Goal: Task Accomplishment & Management: Use online tool/utility

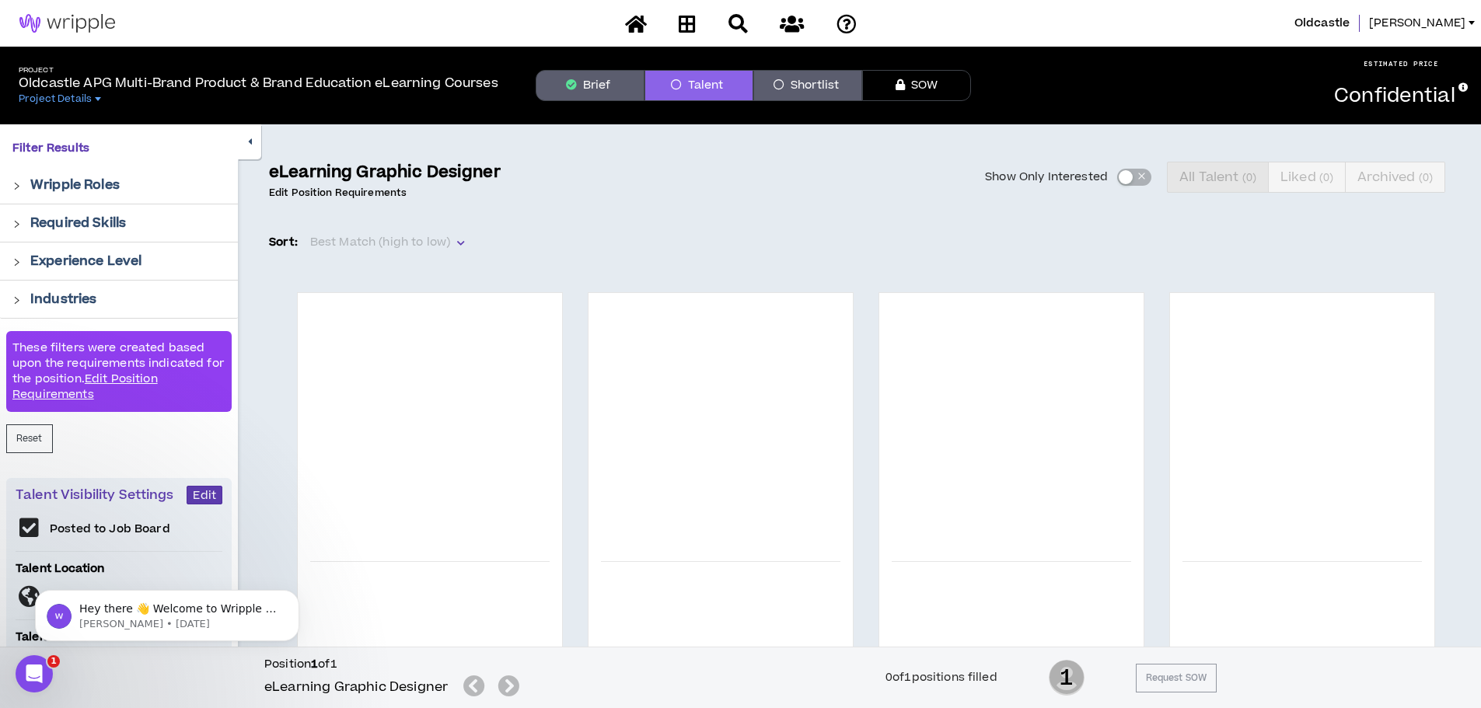
click at [351, 191] on link "Edit Position Requirements" at bounding box center [338, 193] width 138 height 12
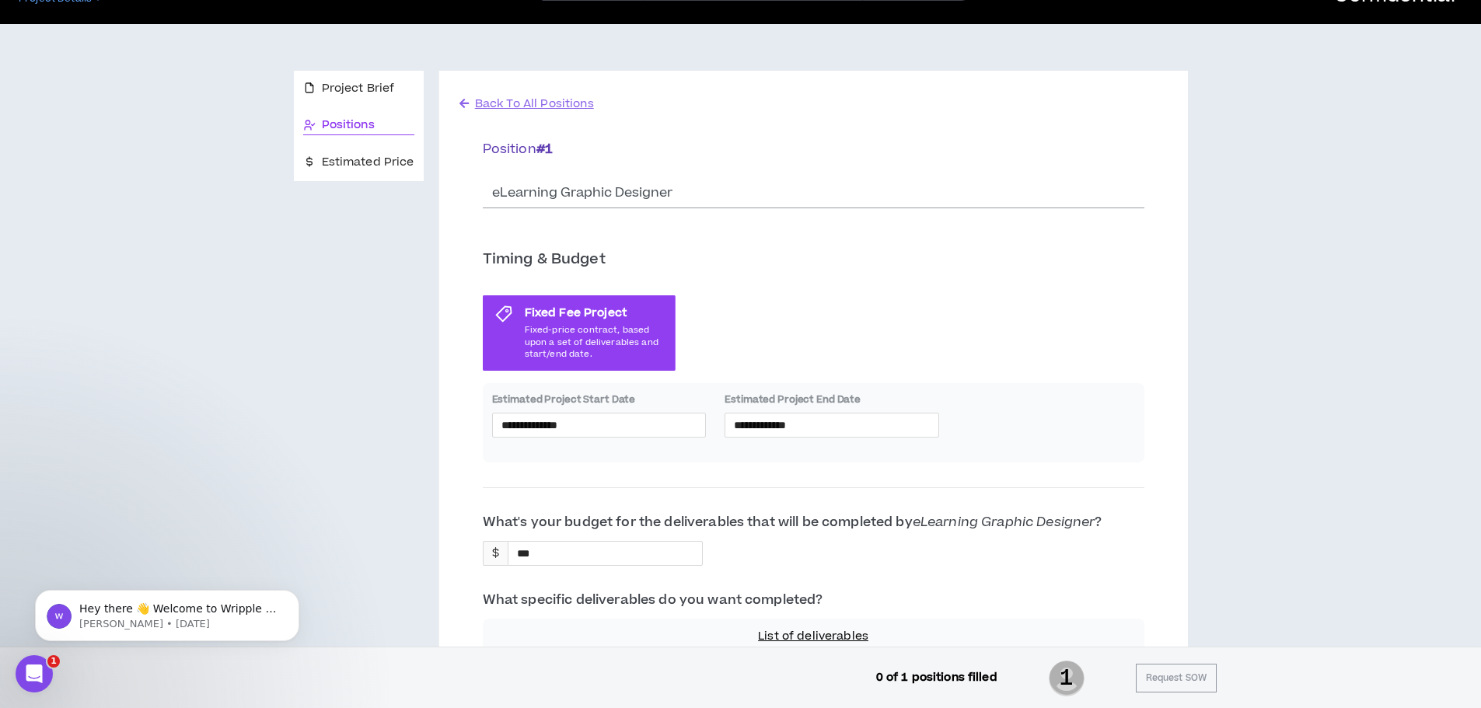
scroll to position [233, 0]
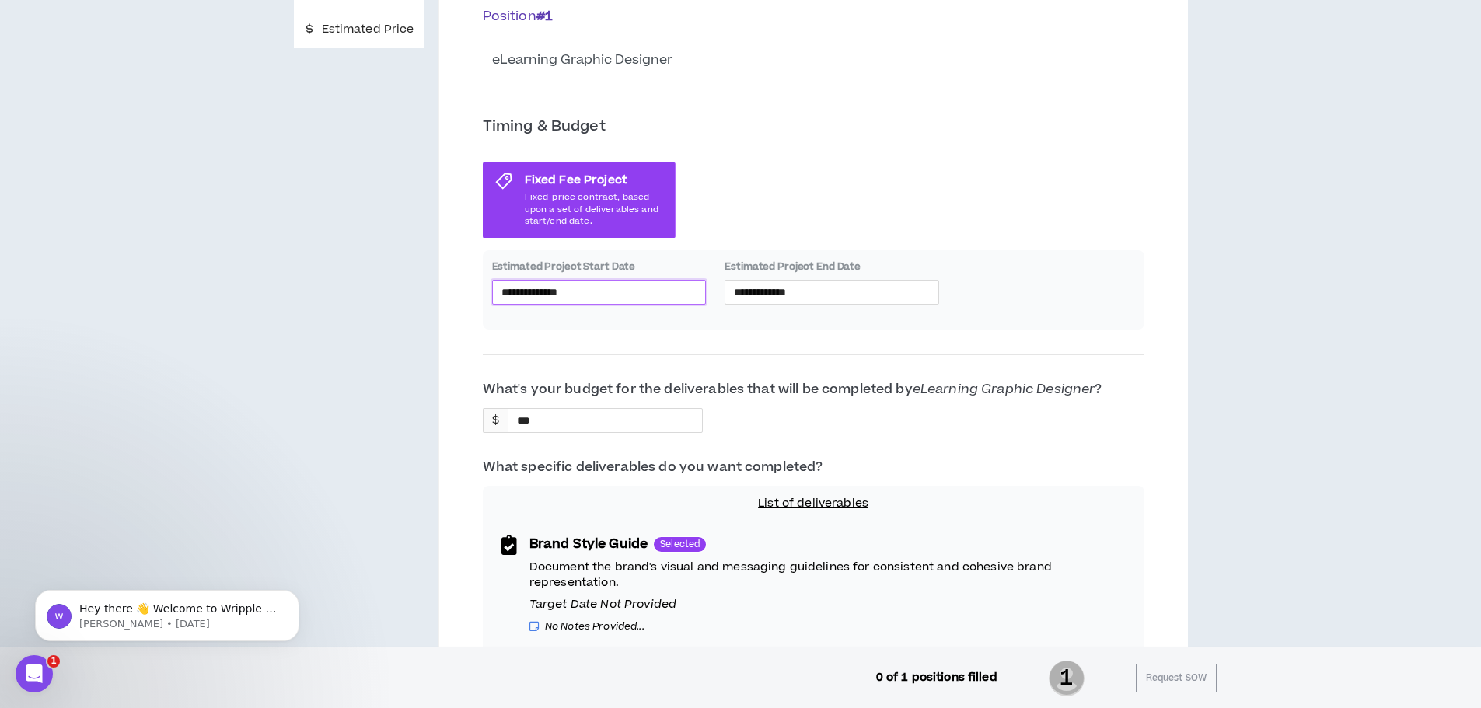
click at [595, 286] on input "**********" at bounding box center [599, 292] width 196 height 17
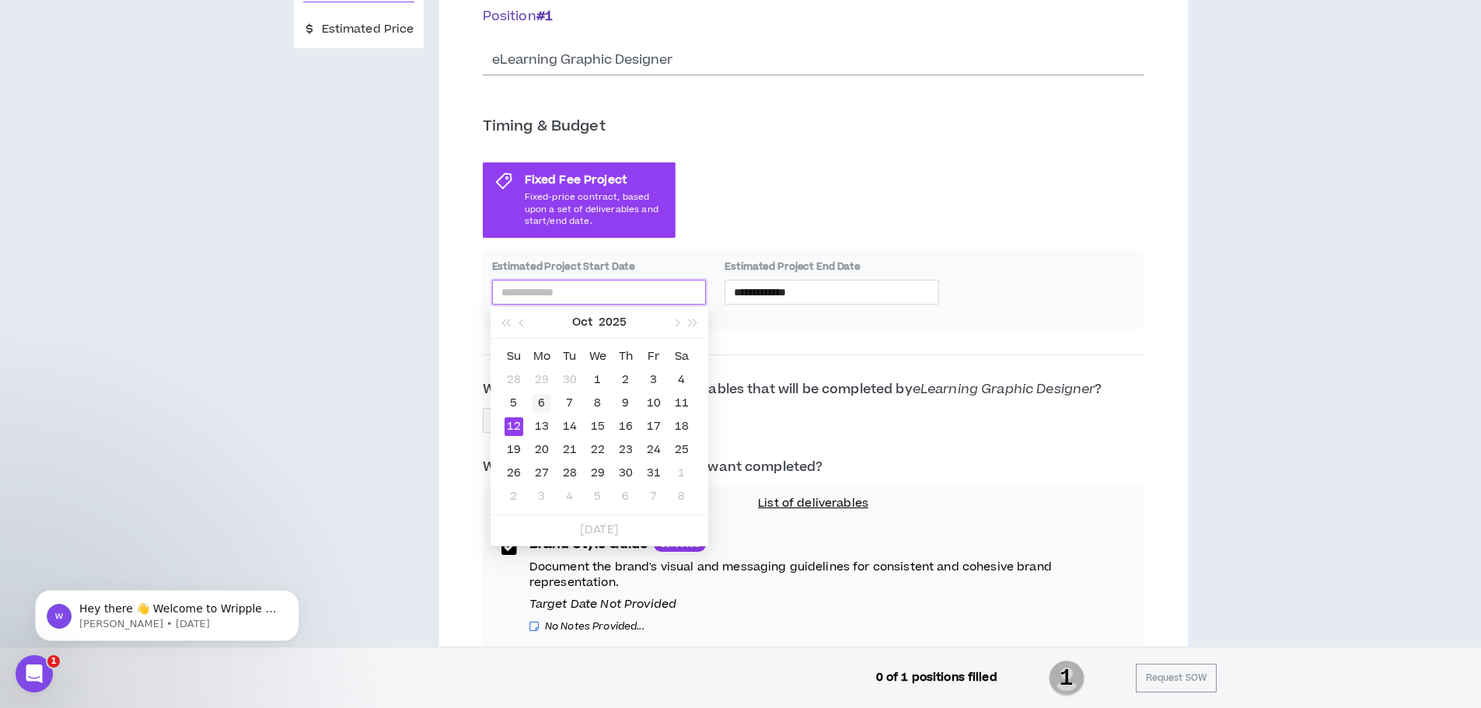
type input "**********"
click at [539, 403] on div "6" at bounding box center [541, 403] width 19 height 19
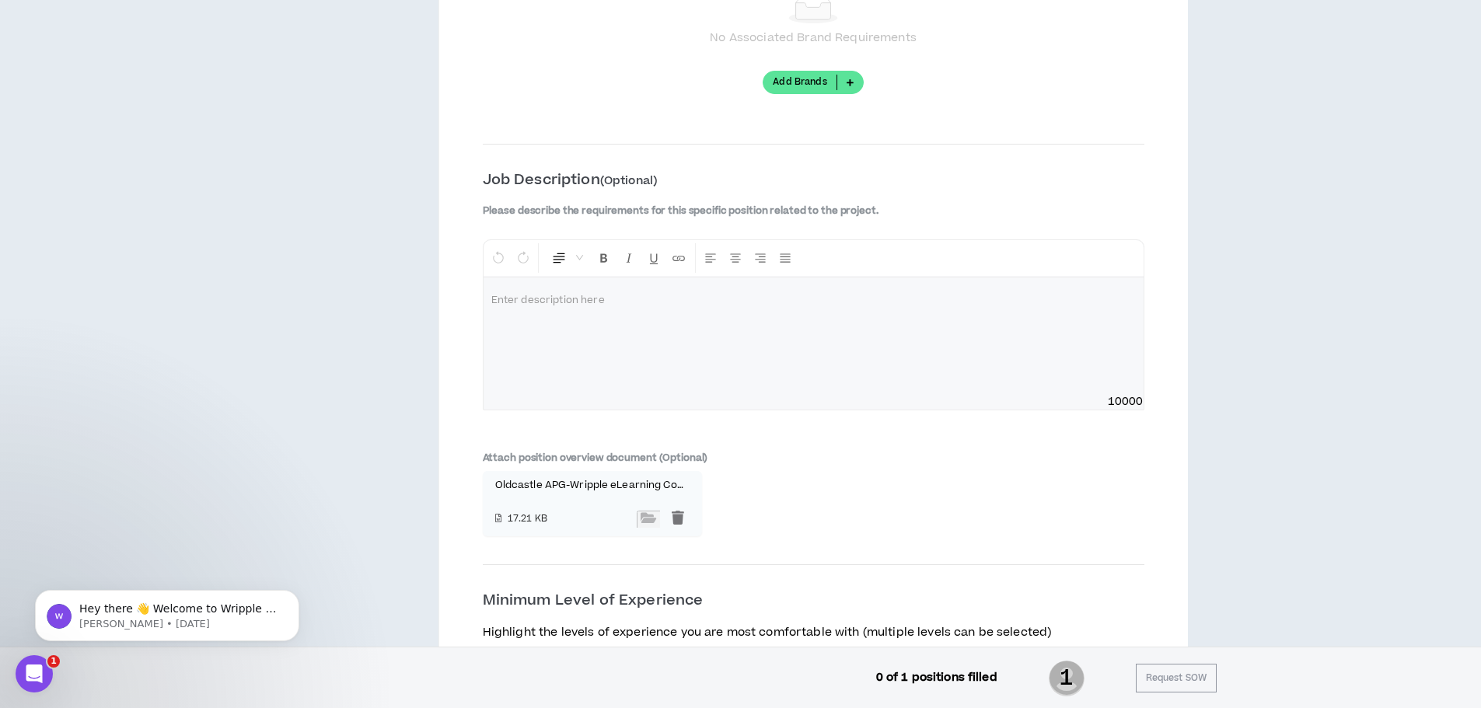
scroll to position [1831, 0]
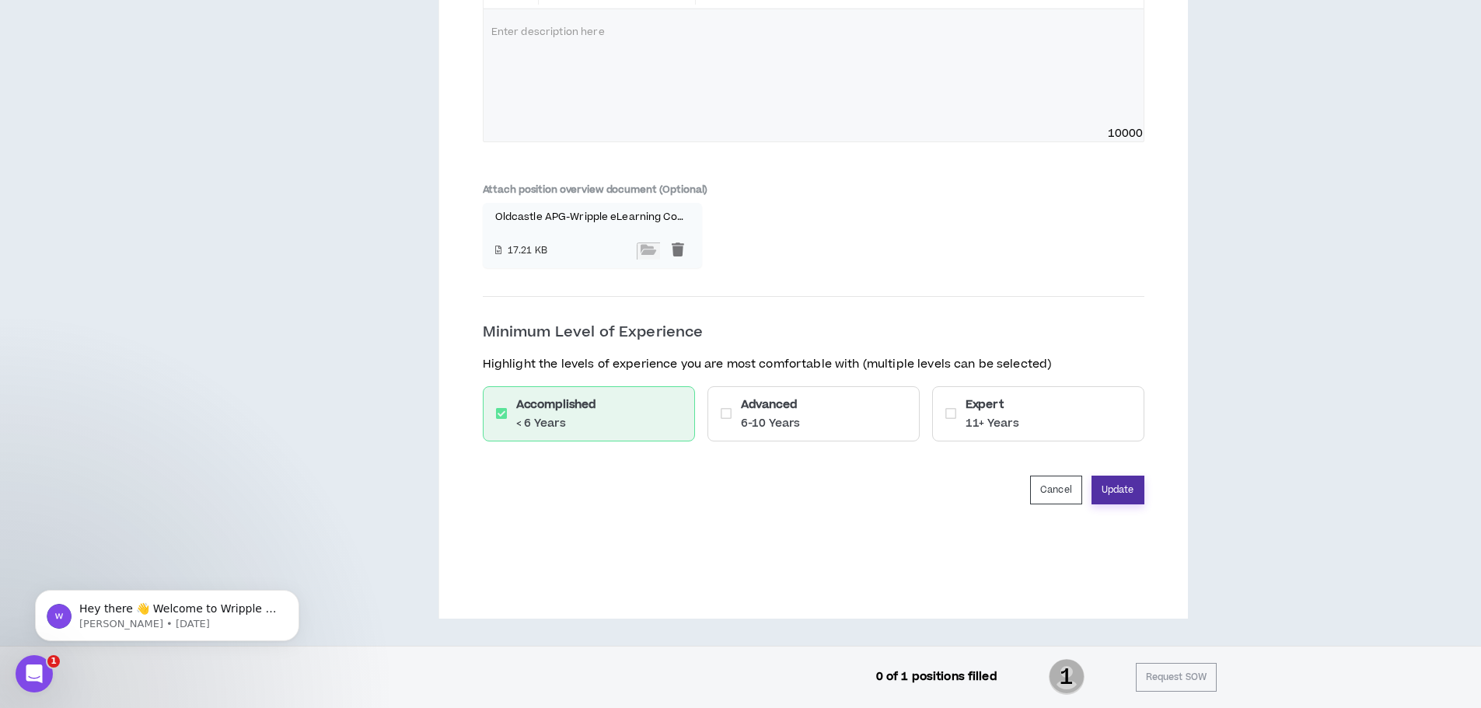
click at [1116, 502] on button "Update" at bounding box center [1117, 490] width 53 height 29
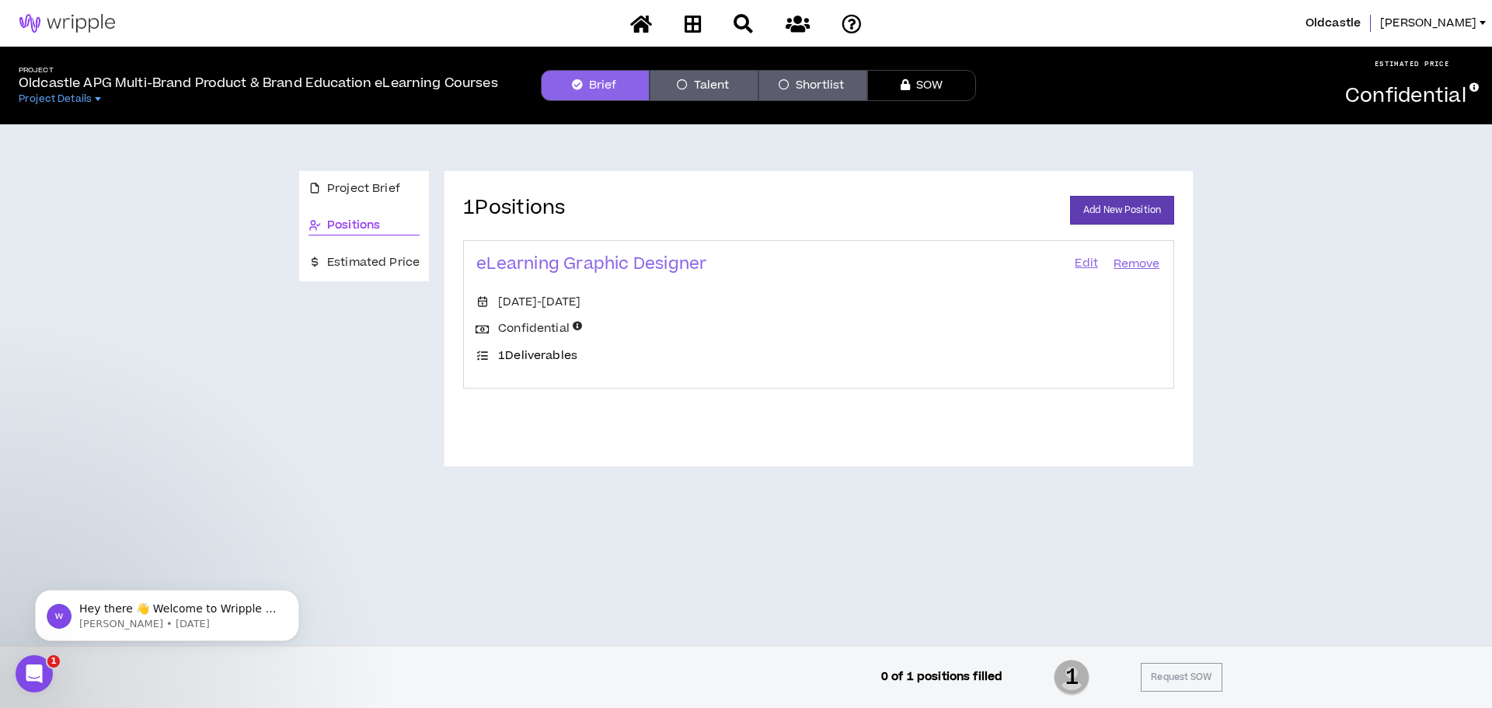
click at [707, 87] on button "Talent" at bounding box center [704, 85] width 109 height 31
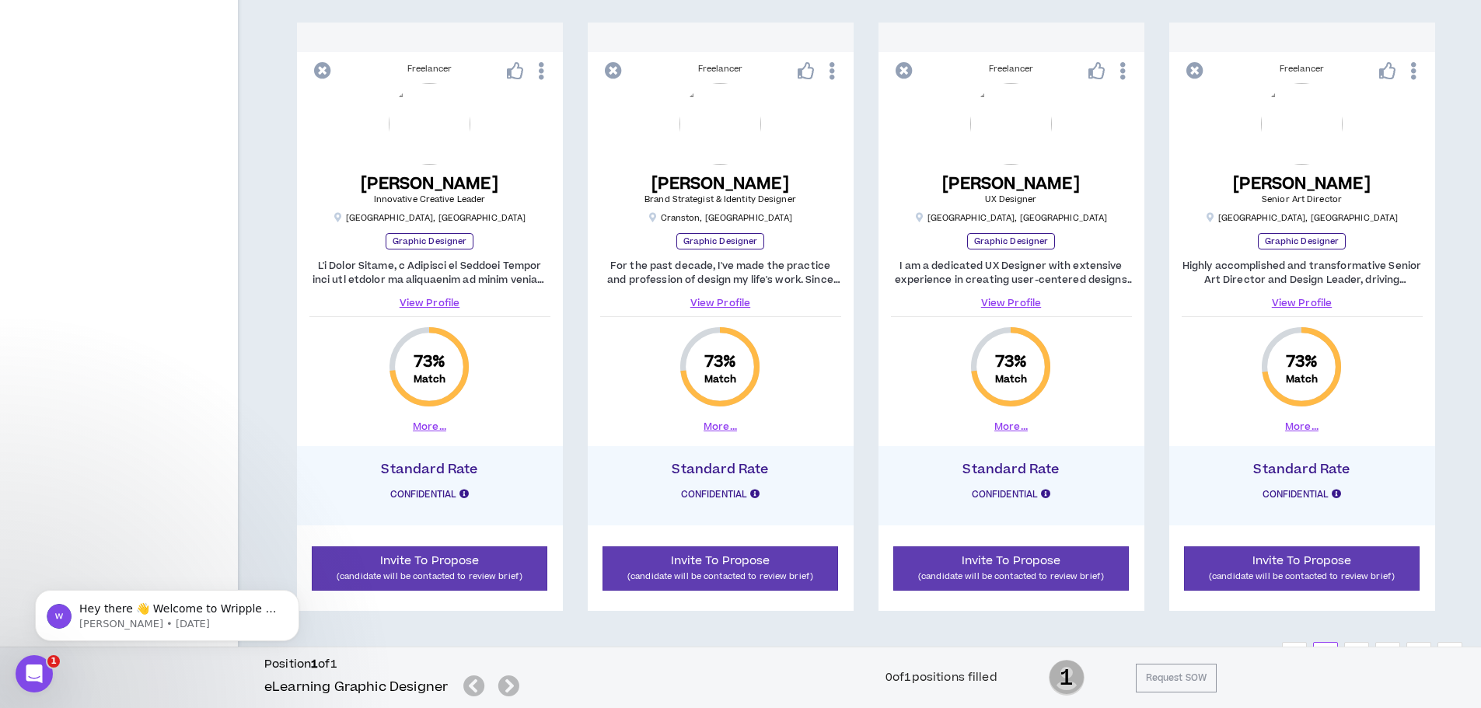
scroll to position [1614, 0]
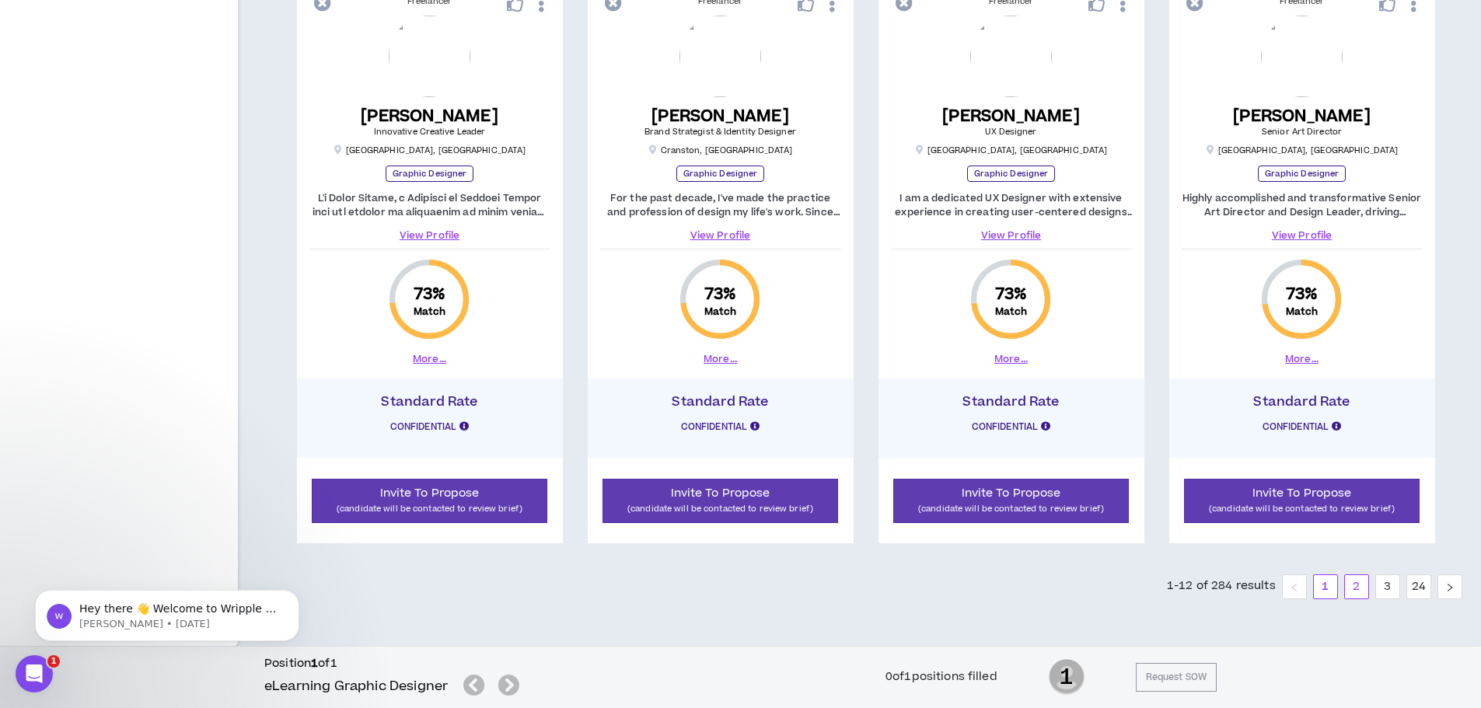
click at [1353, 580] on link "2" at bounding box center [1356, 586] width 23 height 23
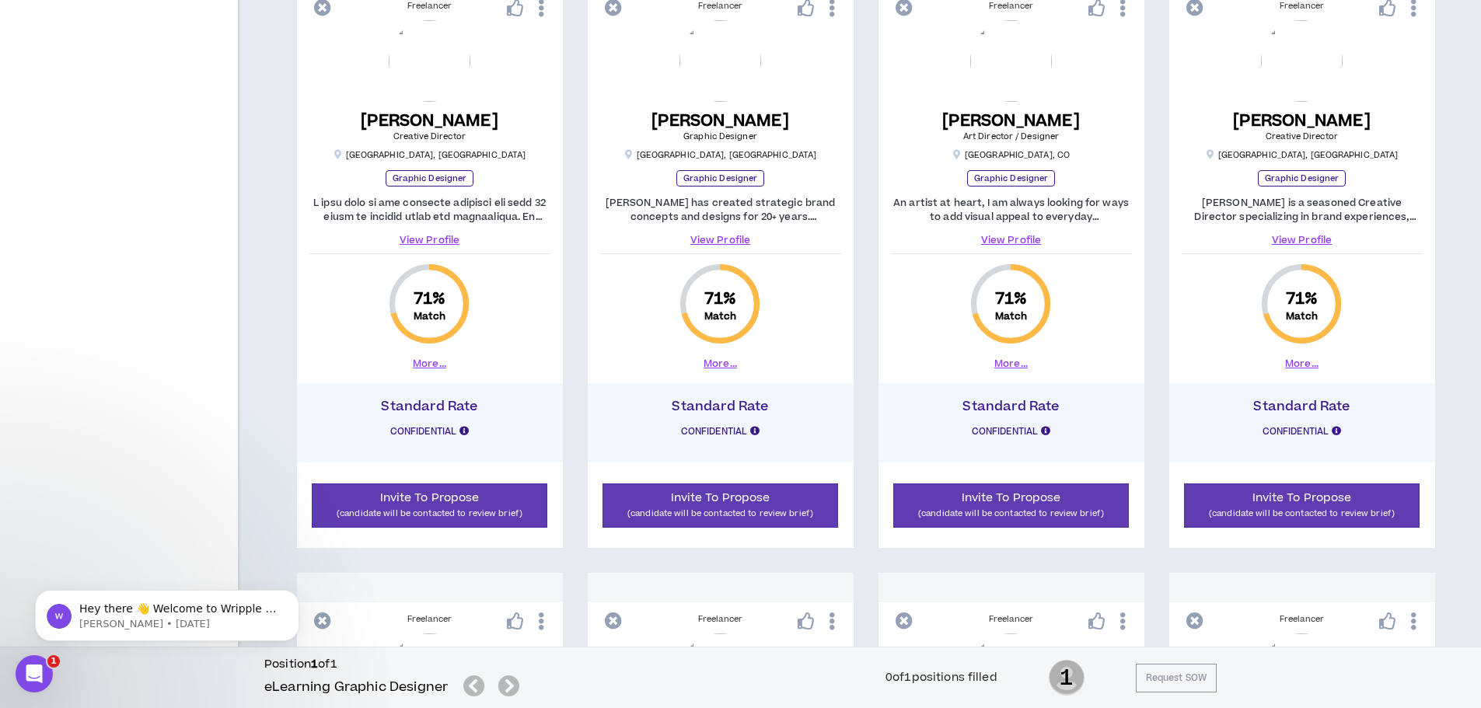
scroll to position [914, 0]
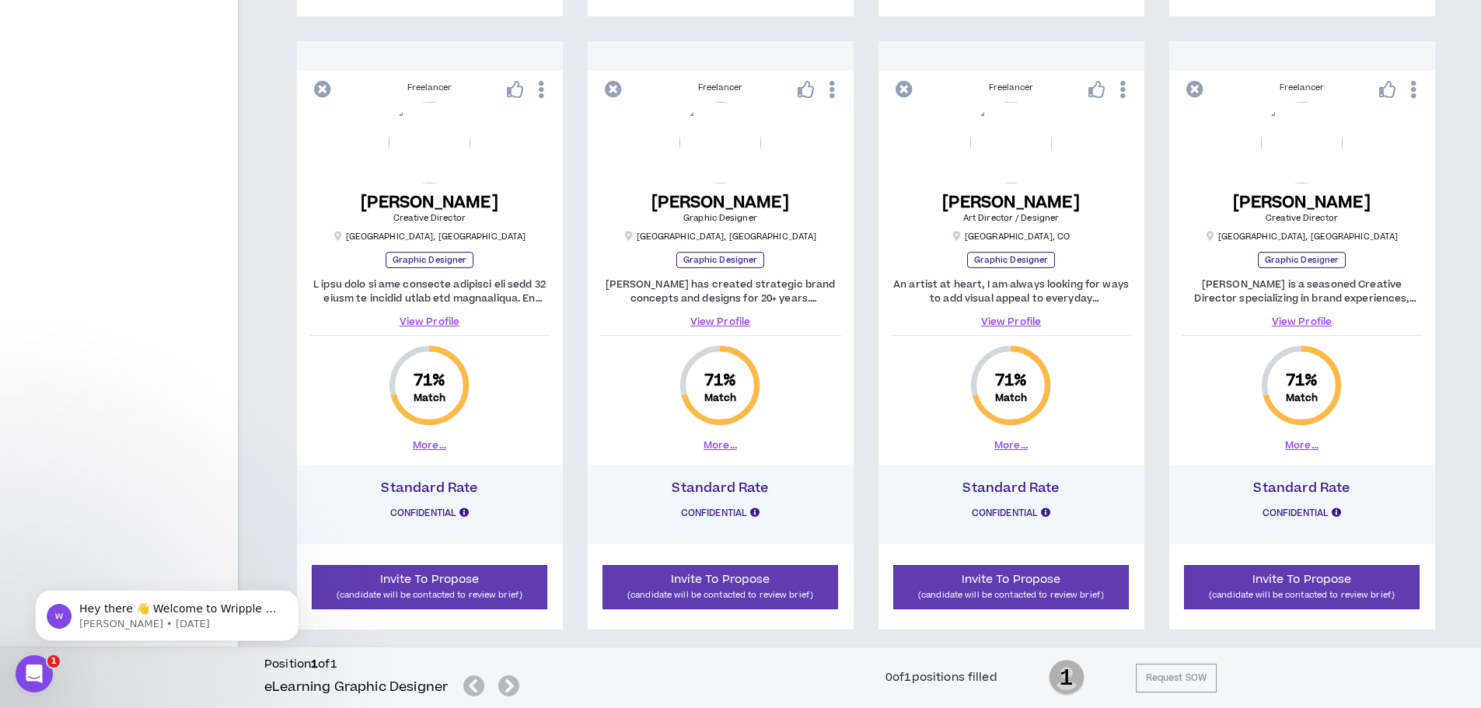
click at [738, 313] on div "[PERSON_NAME] has created strategic brand concepts and designs for 20+ years. S…" at bounding box center [720, 303] width 241 height 51
click at [731, 325] on link "View Profile" at bounding box center [720, 322] width 241 height 14
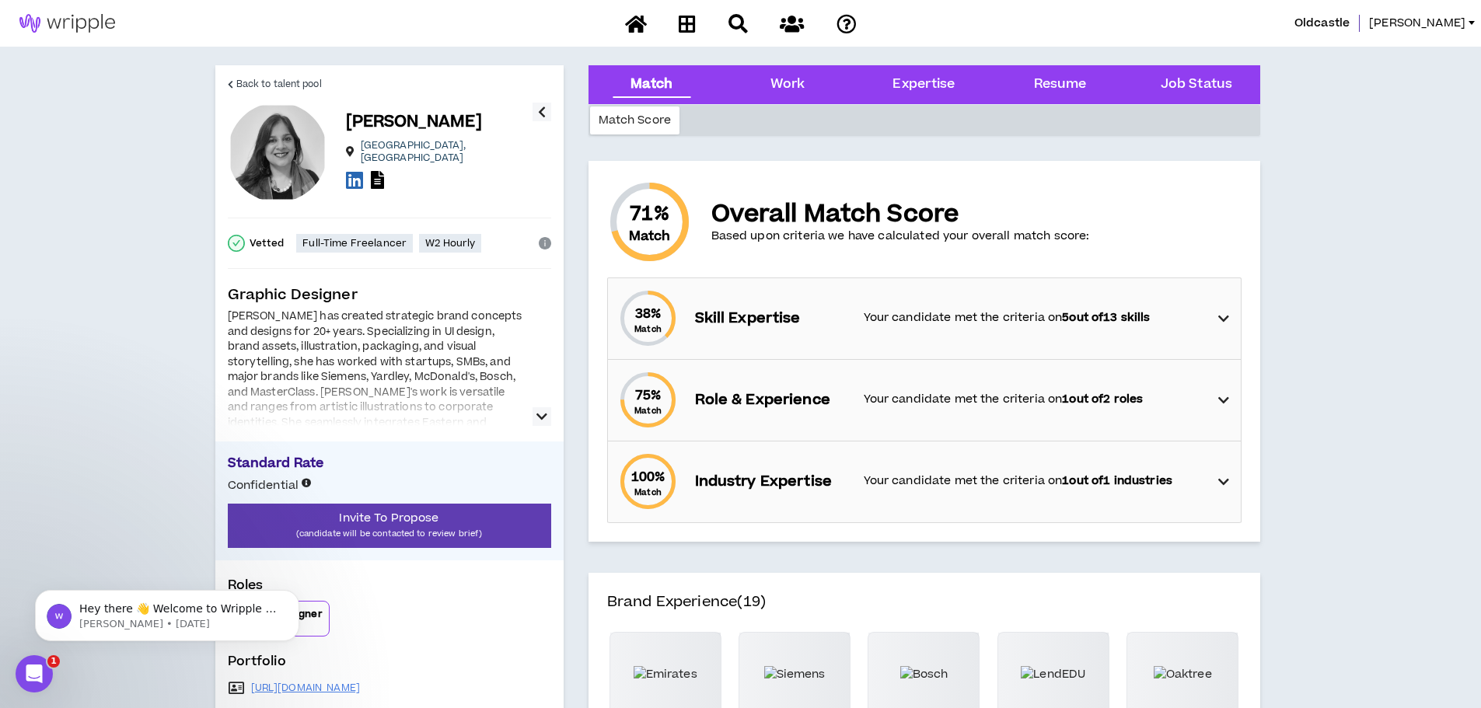
click at [1223, 314] on icon at bounding box center [1223, 318] width 11 height 19
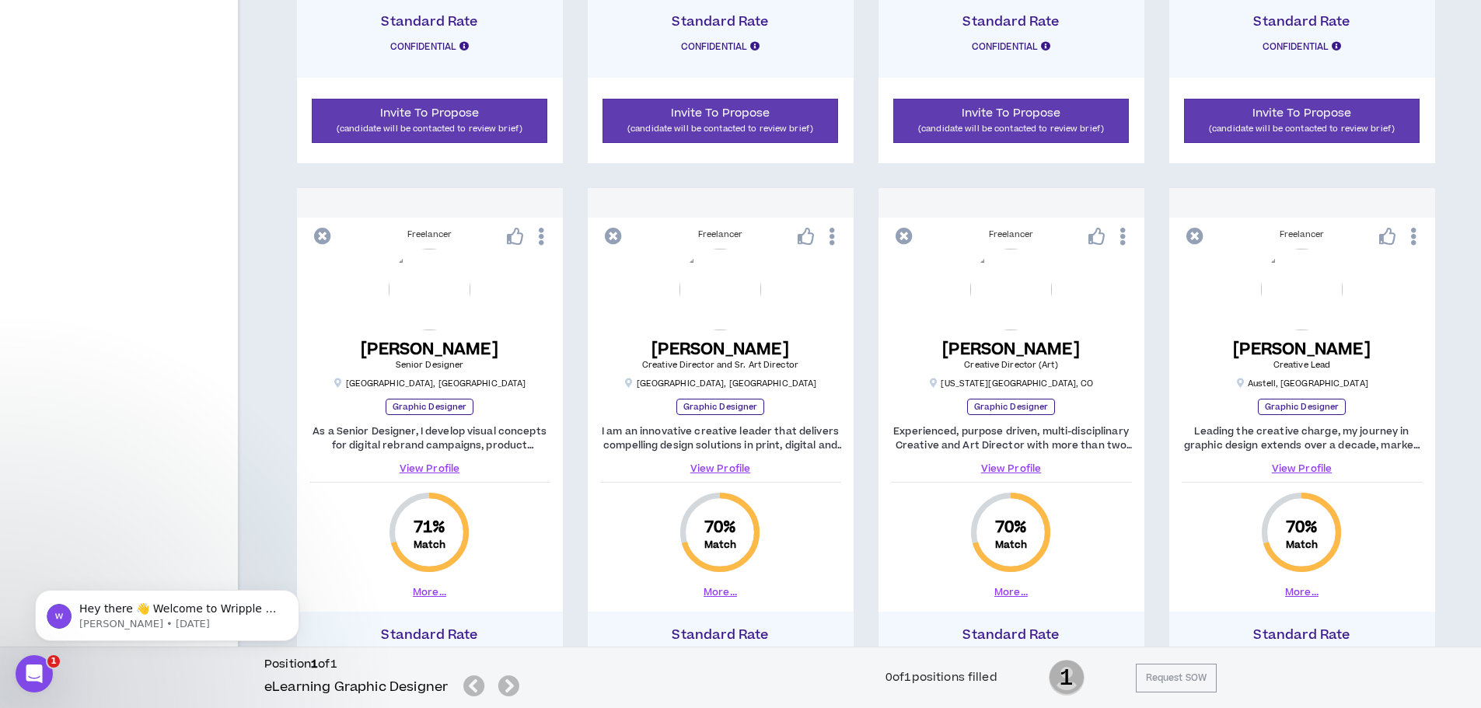
scroll to position [1614, 0]
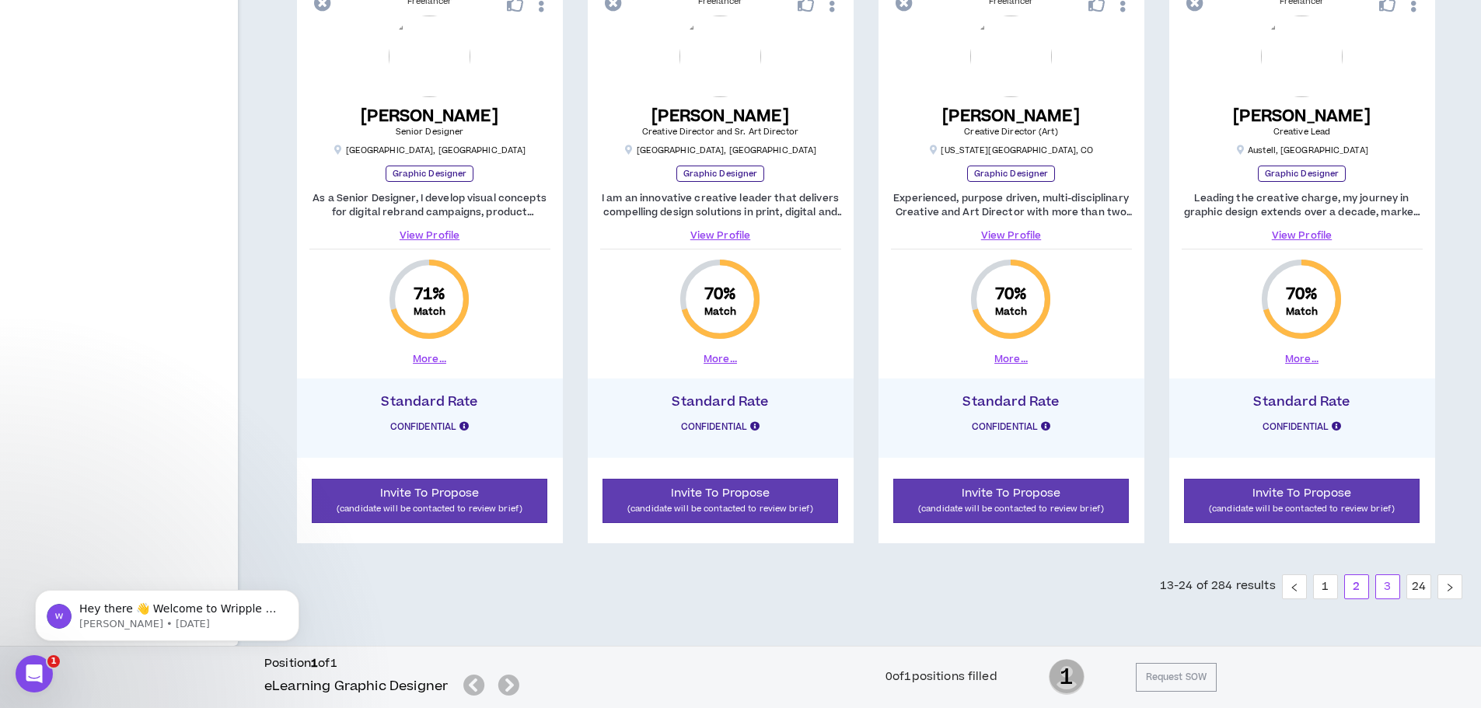
click at [1388, 585] on link "3" at bounding box center [1387, 586] width 23 height 23
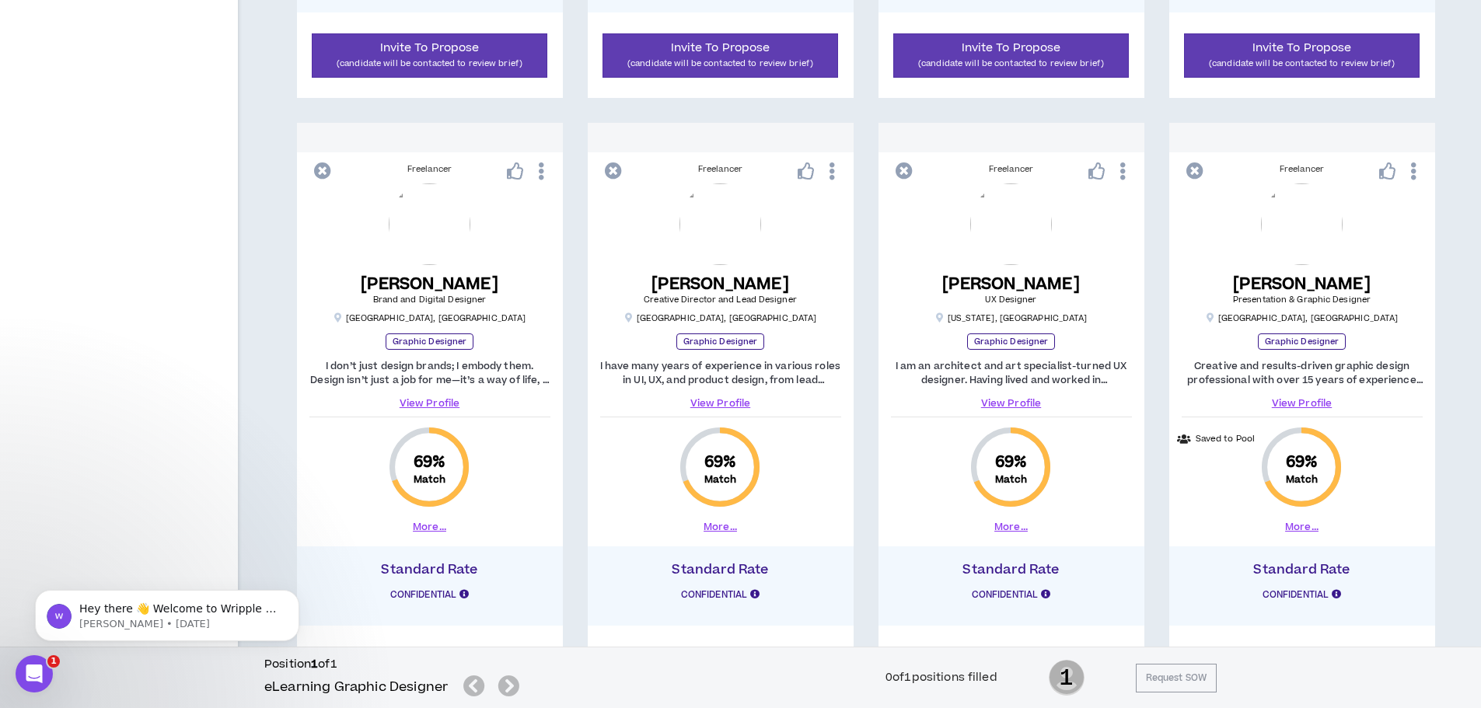
scroll to position [836, 0]
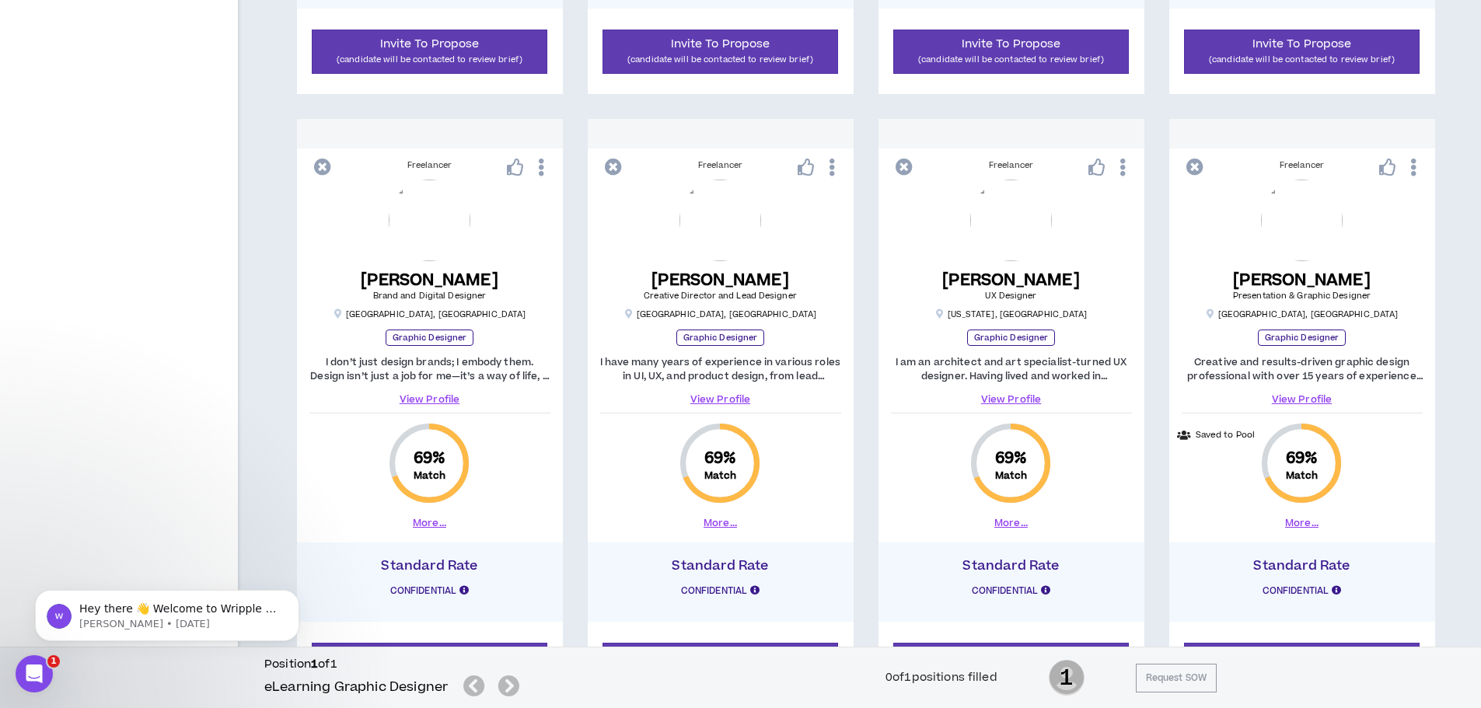
click at [1296, 400] on link "View Profile" at bounding box center [1302, 400] width 241 height 14
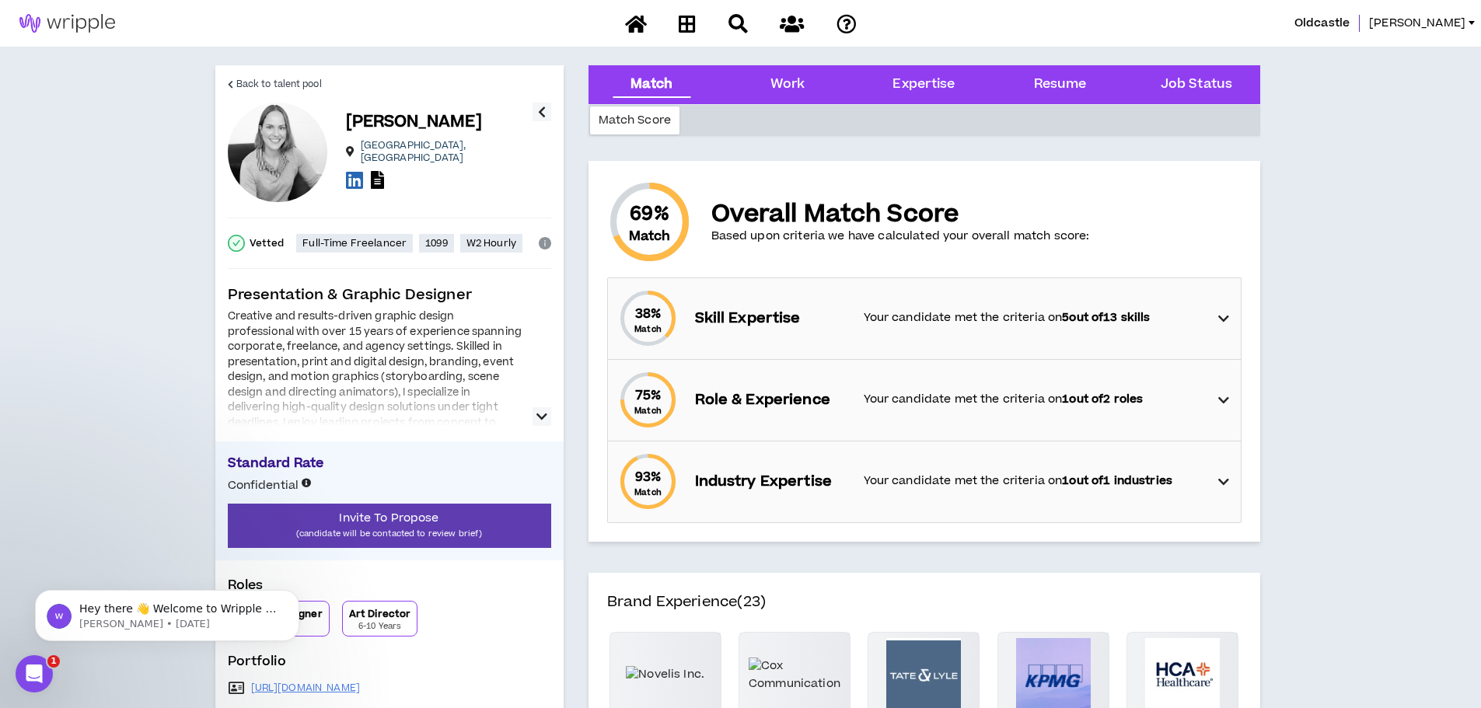
click at [1129, 330] on div "38 % Match Skill Expertise Your candidate met the criteria on 5 out of 13 skills" at bounding box center [928, 318] width 623 height 81
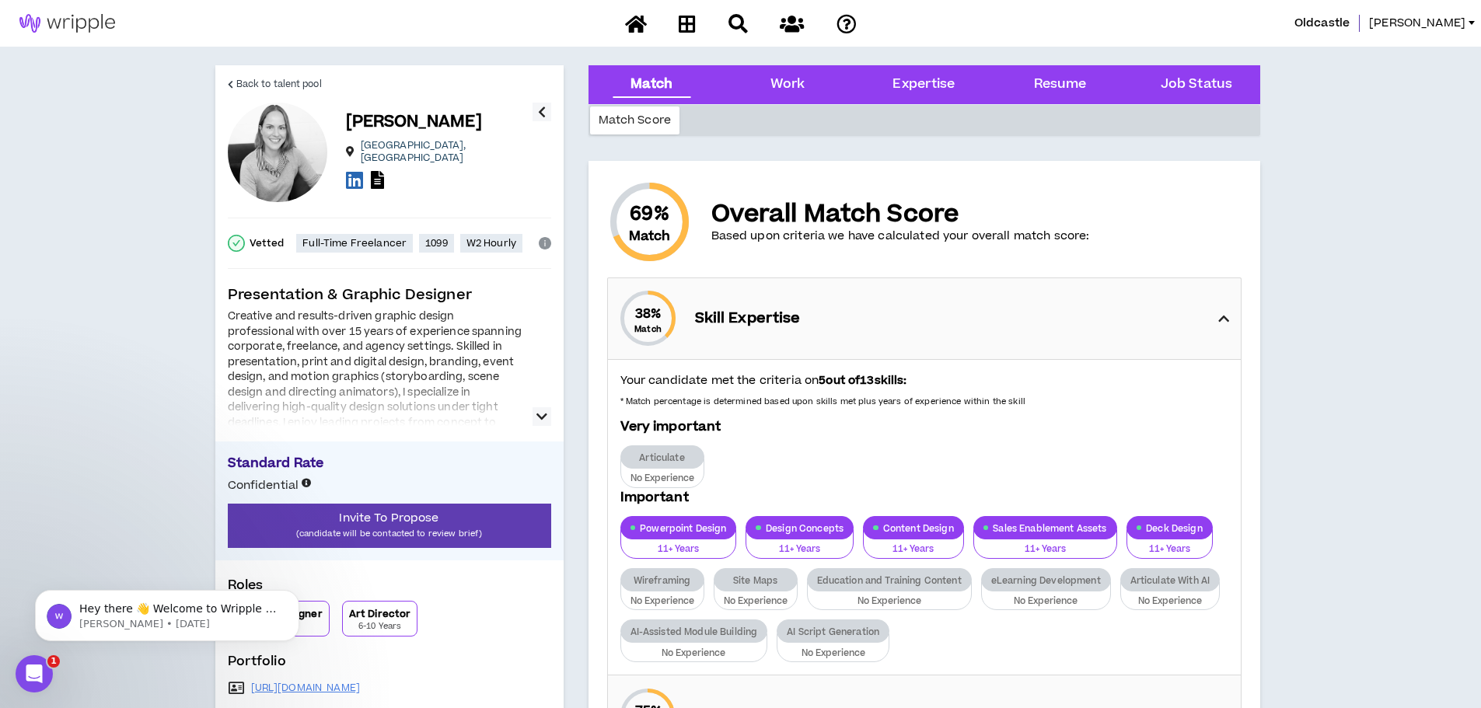
scroll to position [78, 0]
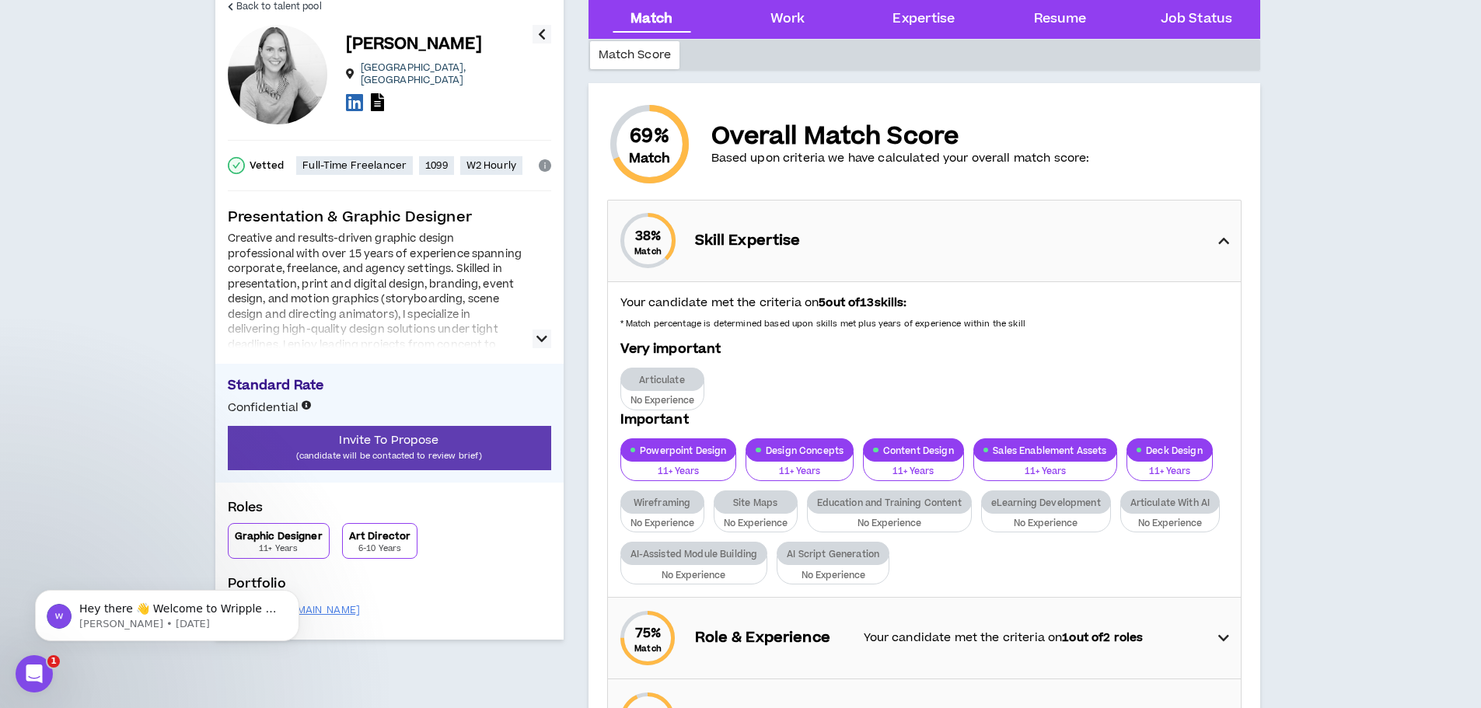
click at [541, 337] on icon "button" at bounding box center [541, 339] width 11 height 19
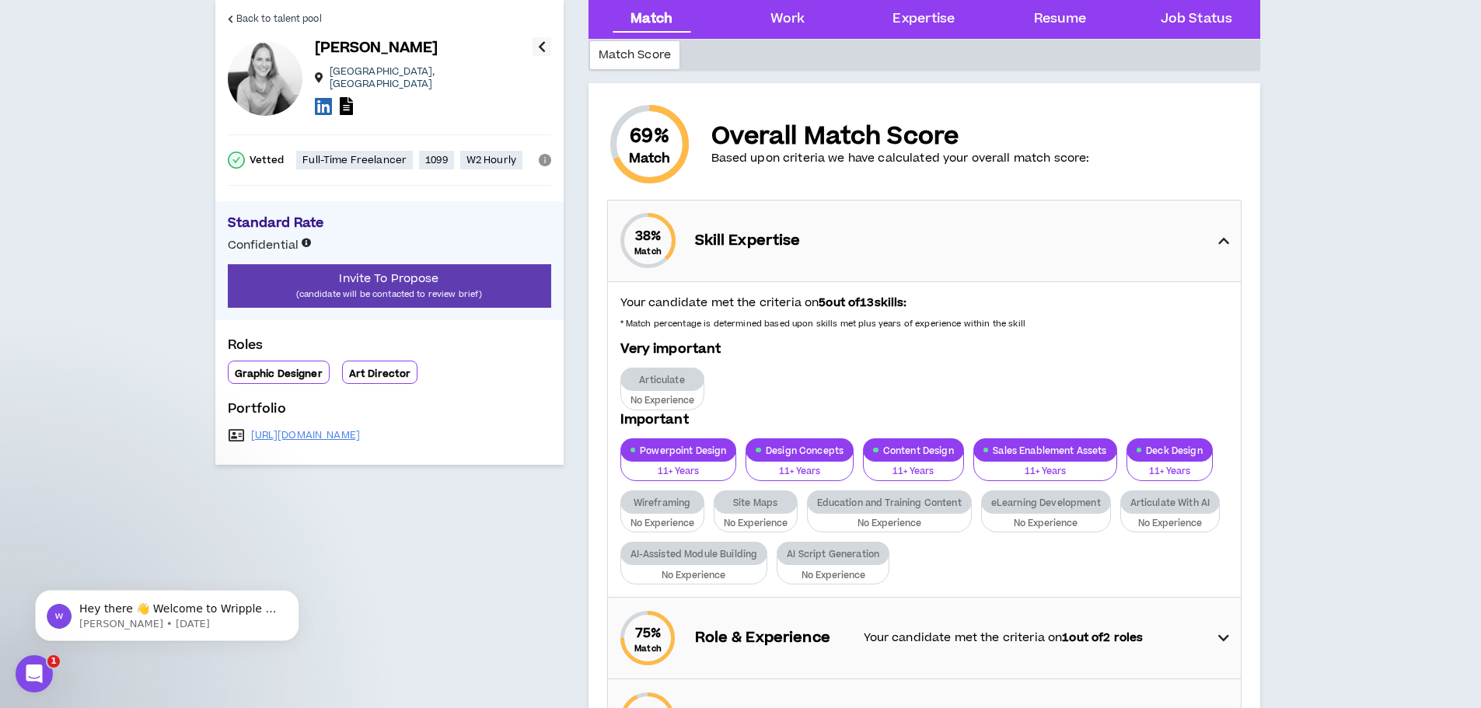
click at [546, 45] on button "button" at bounding box center [541, 46] width 19 height 19
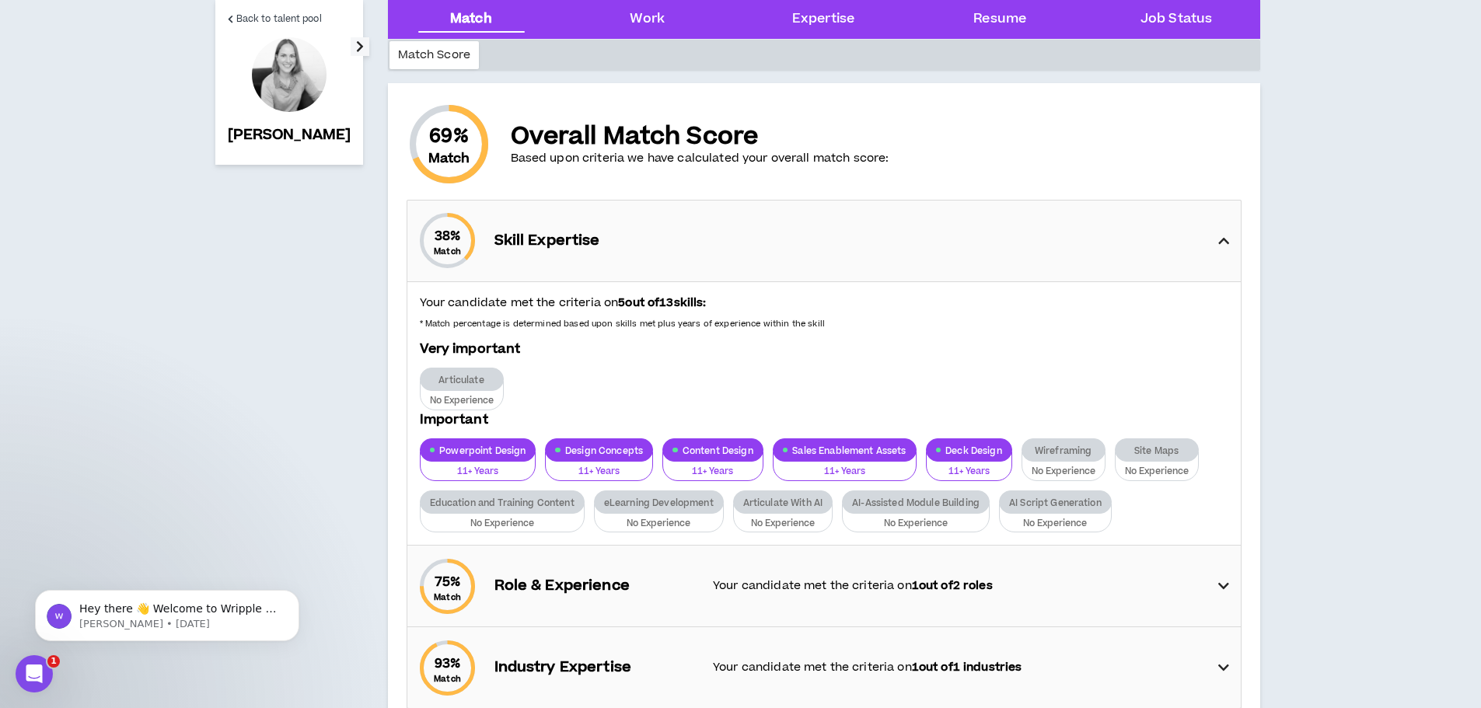
click at [356, 45] on icon "button" at bounding box center [360, 46] width 8 height 19
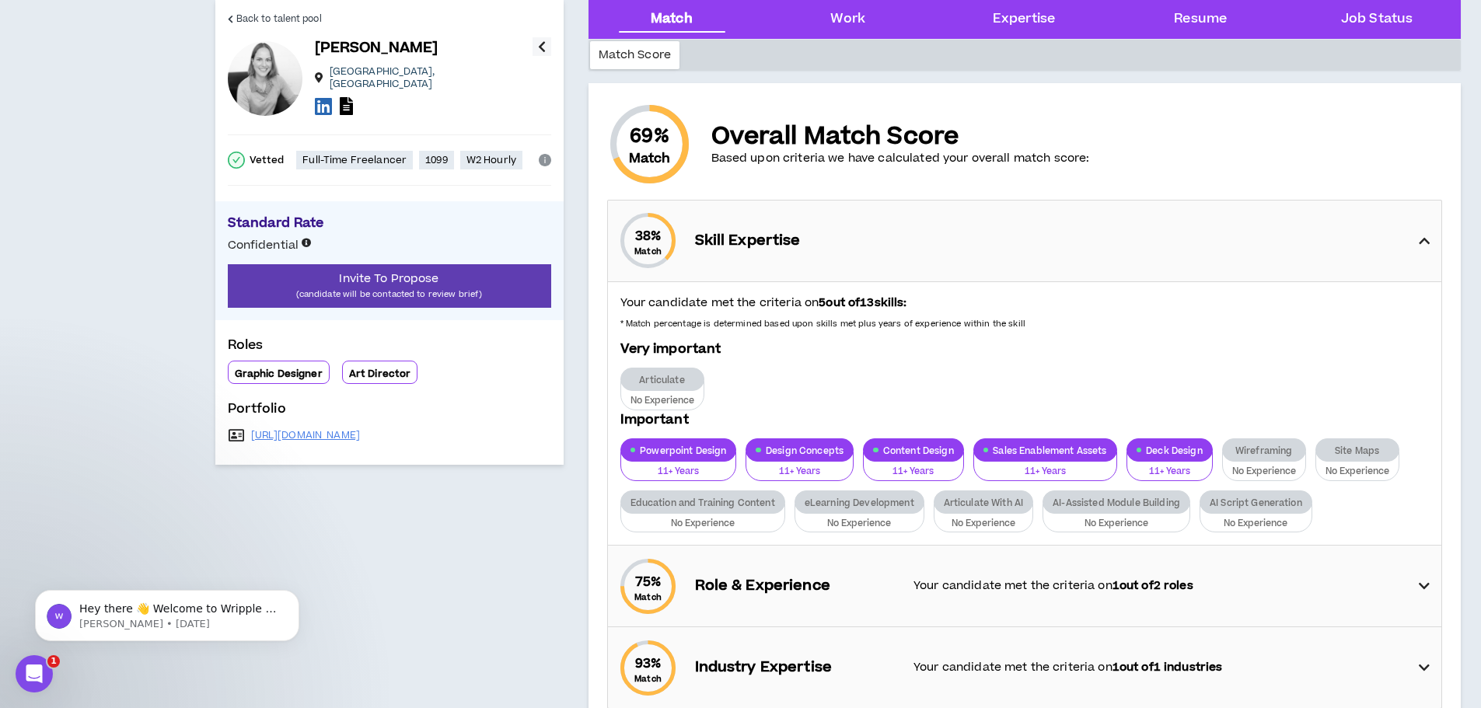
scroll to position [0, 0]
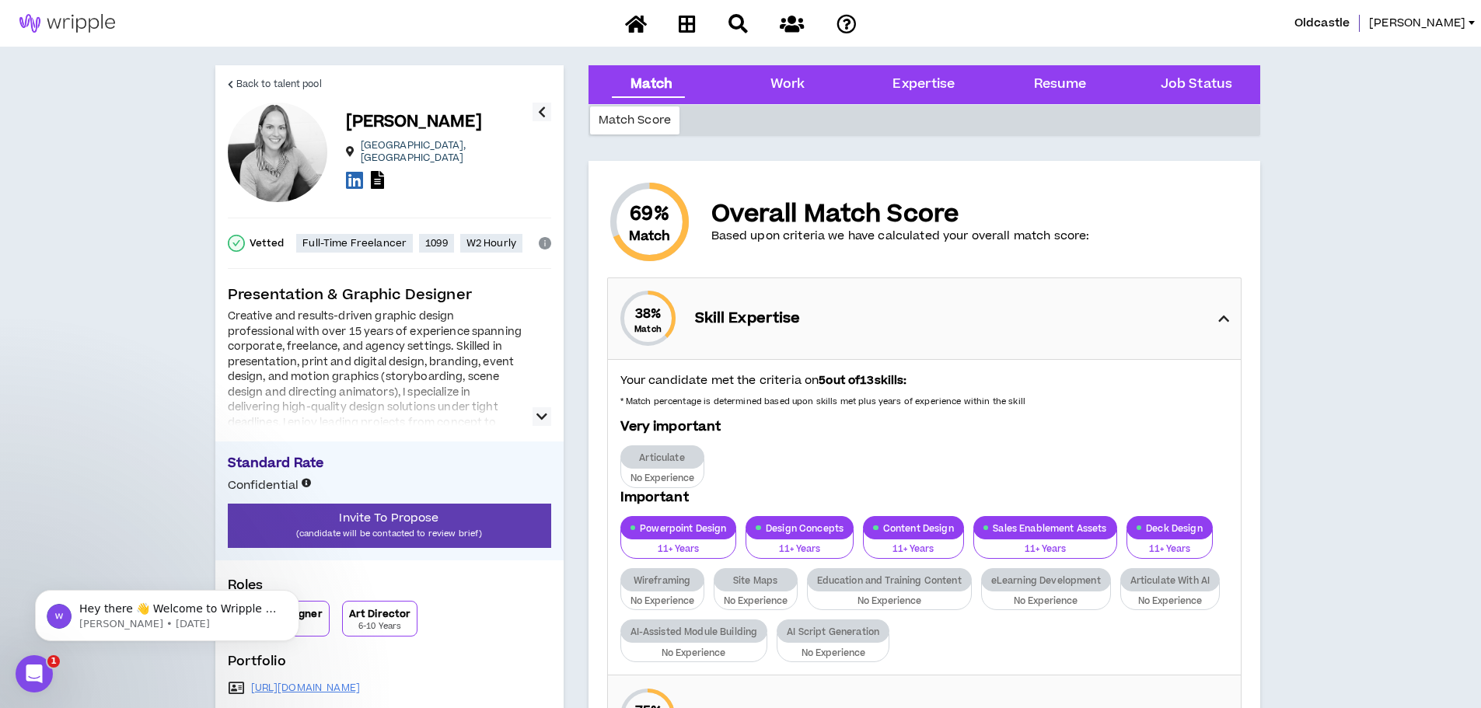
click at [538, 415] on icon "button" at bounding box center [541, 416] width 11 height 19
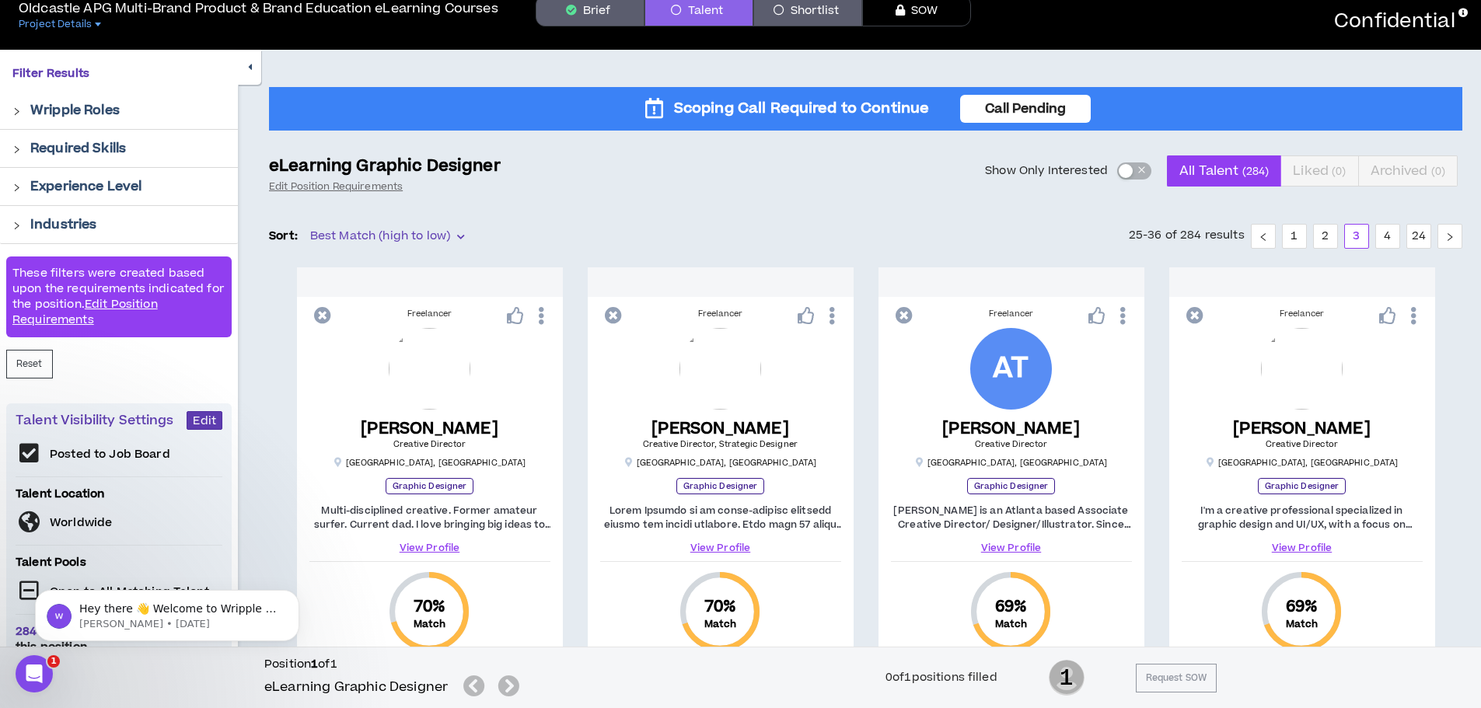
scroll to position [59, 0]
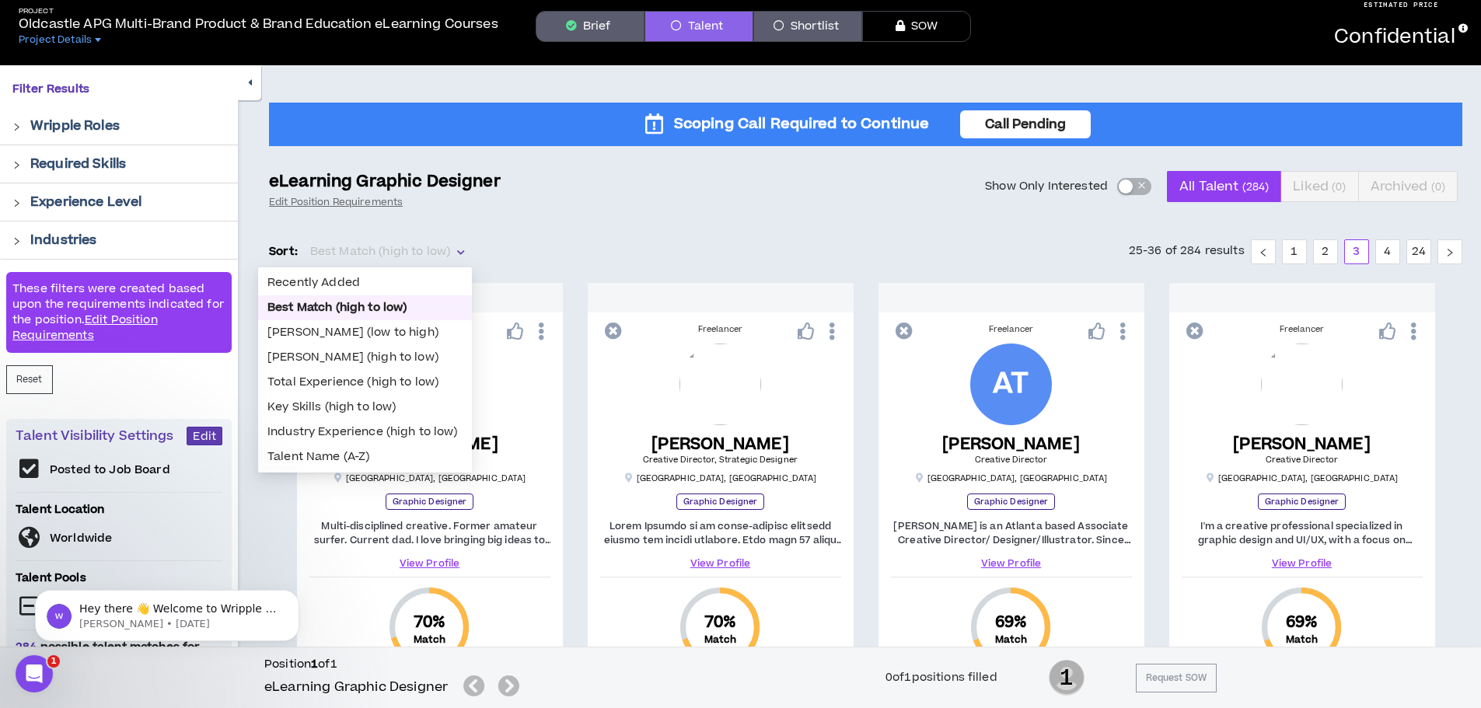
click at [455, 249] on span "Best Match (high to low)" at bounding box center [387, 251] width 154 height 23
click at [681, 203] on div "eLearning Graphic Designer Edit Position Requirements Show Only Interested All …" at bounding box center [865, 189] width 1193 height 37
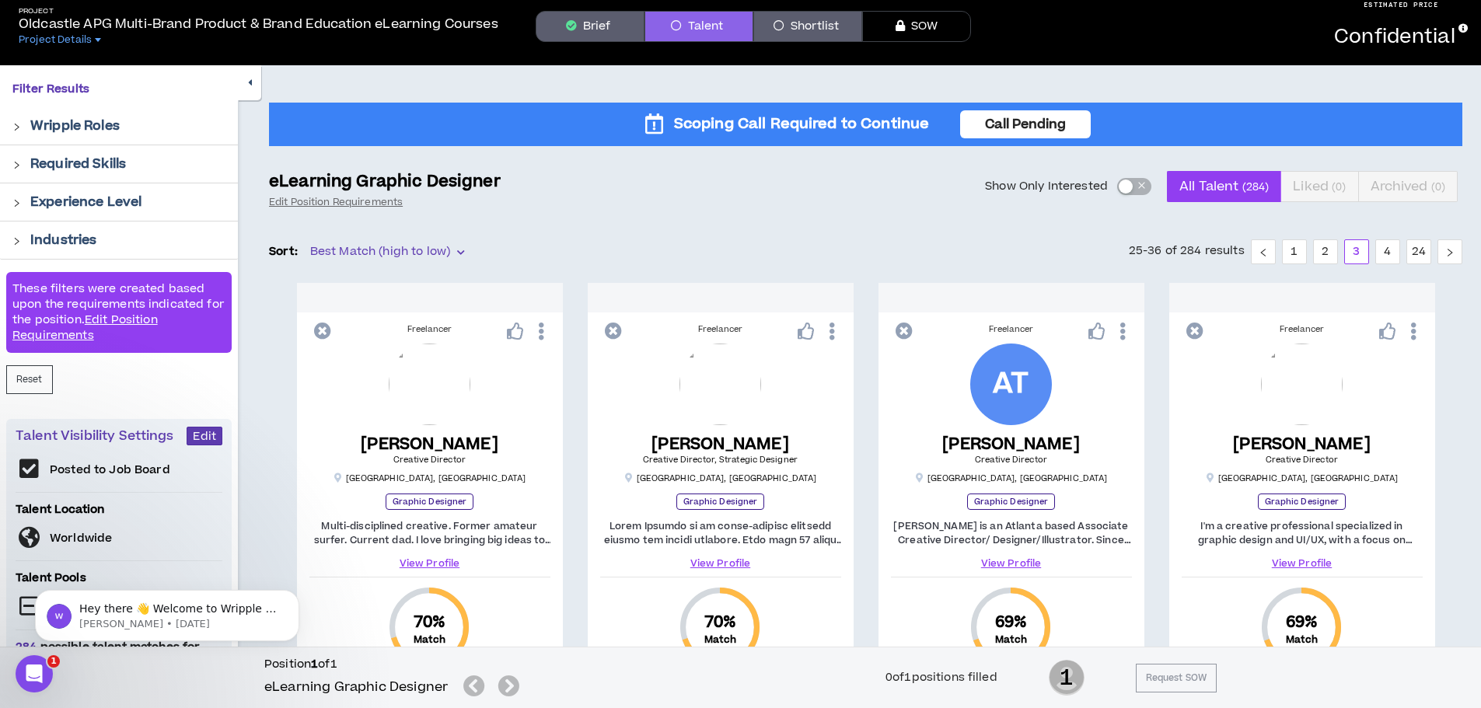
click at [25, 162] on div at bounding box center [21, 163] width 18 height 17
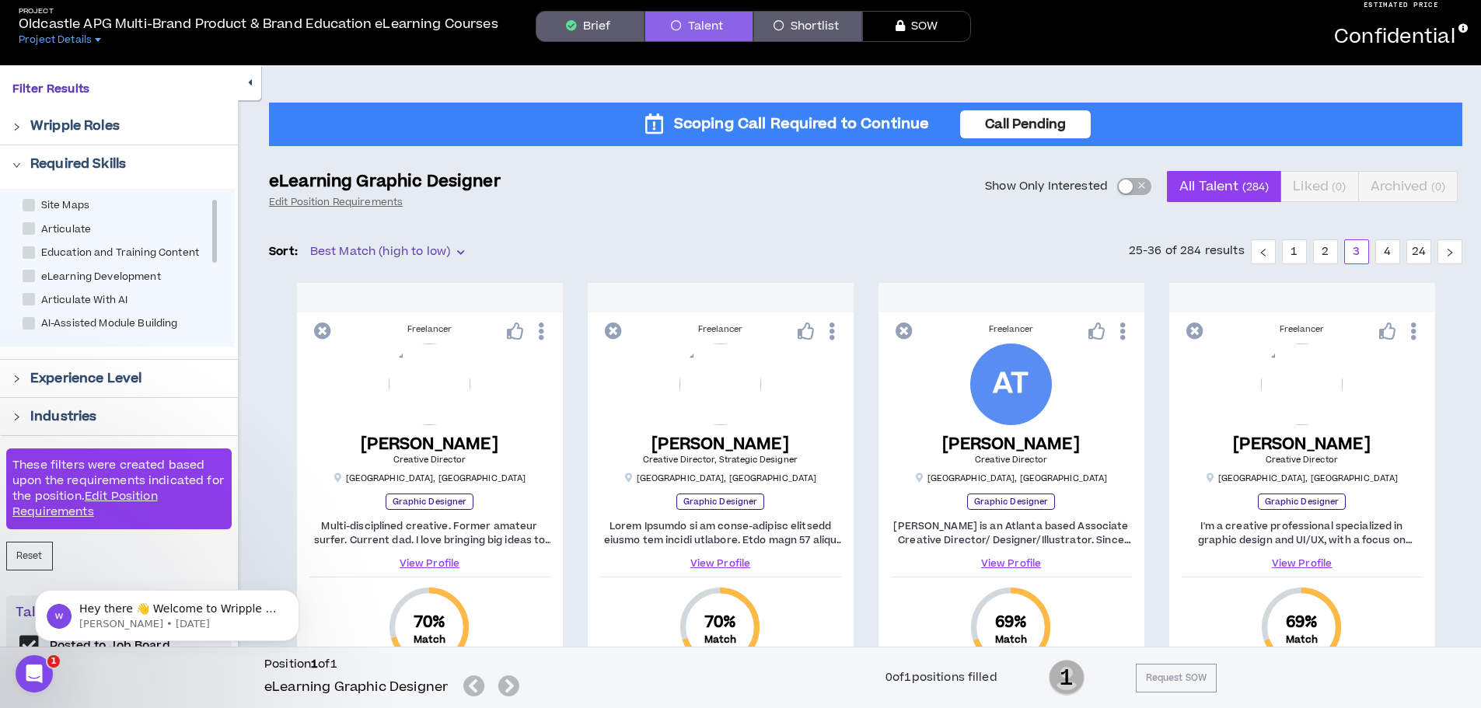
scroll to position [0, 0]
click at [28, 252] on span at bounding box center [29, 256] width 12 height 12
checkbox input "****"
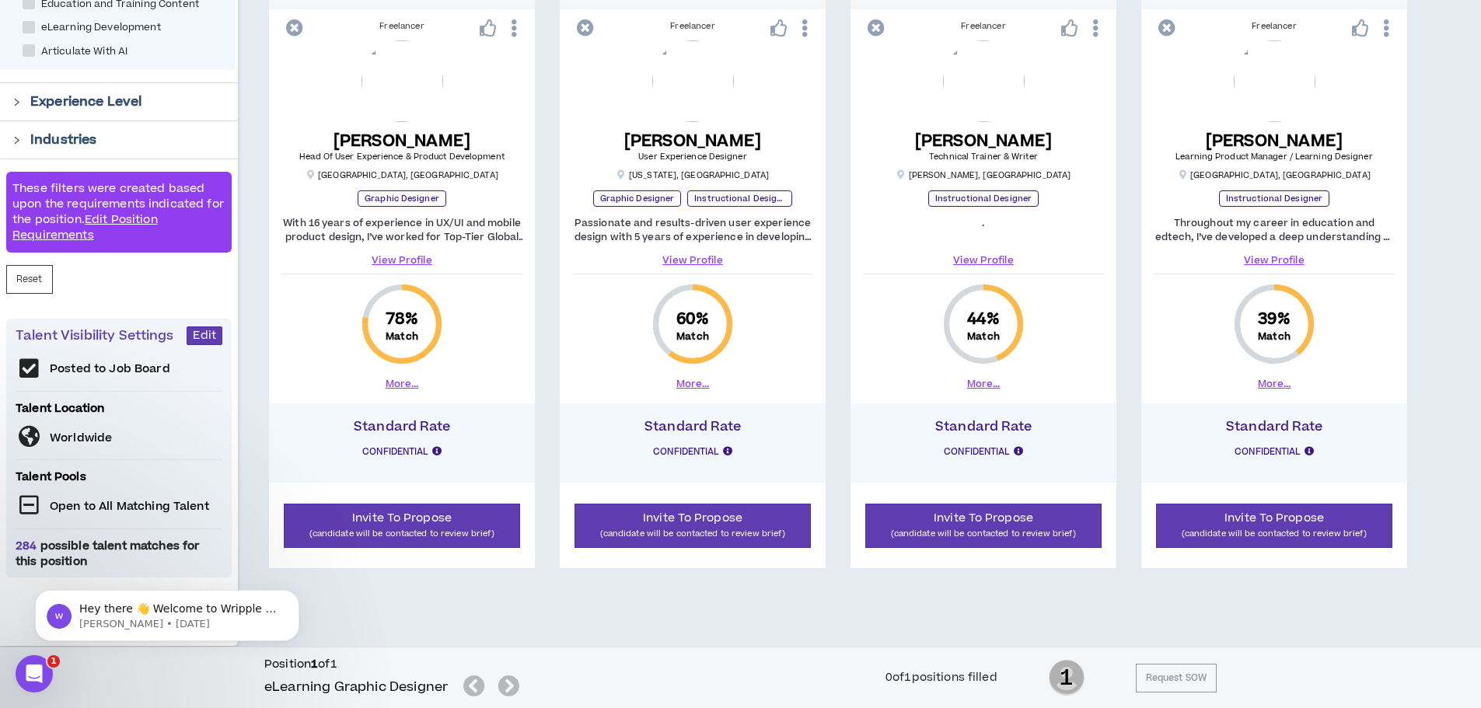
scroll to position [207, 0]
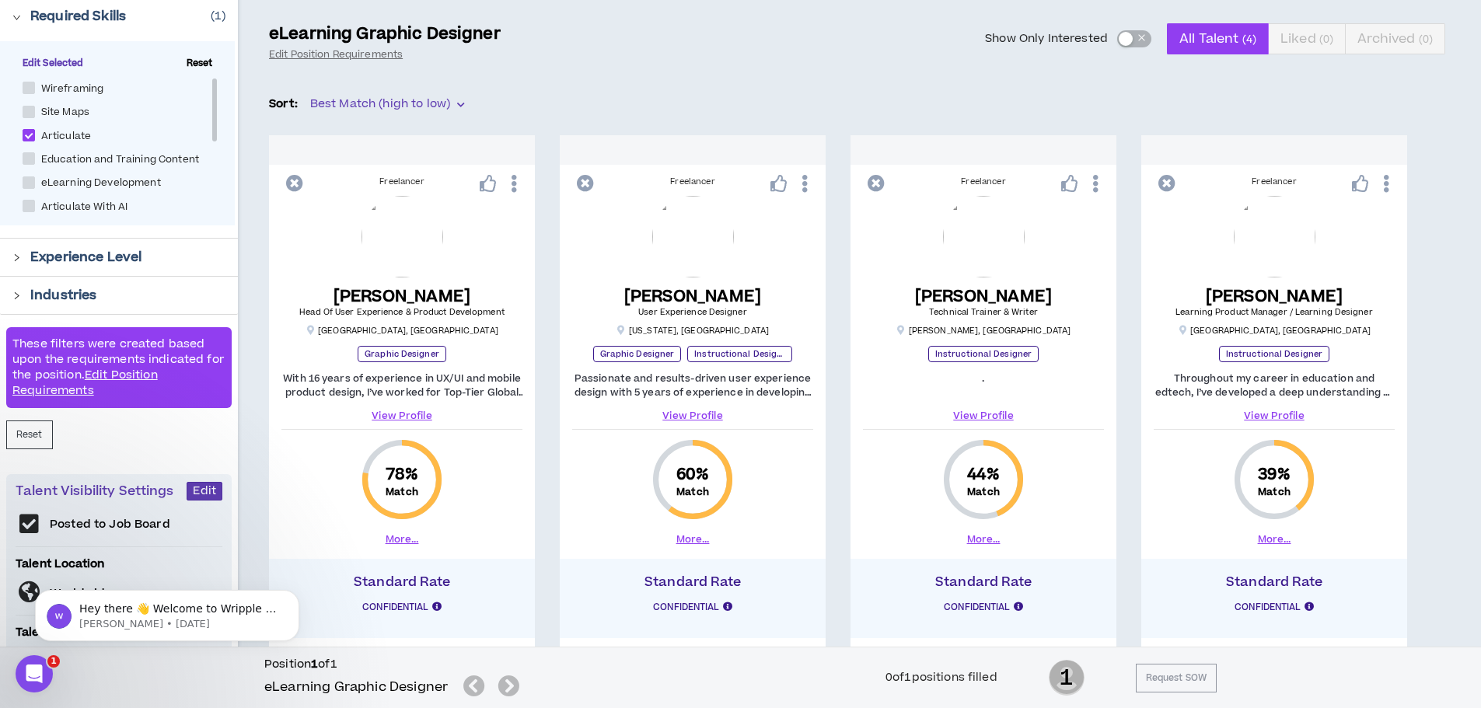
click at [682, 412] on link "View Profile" at bounding box center [692, 416] width 241 height 14
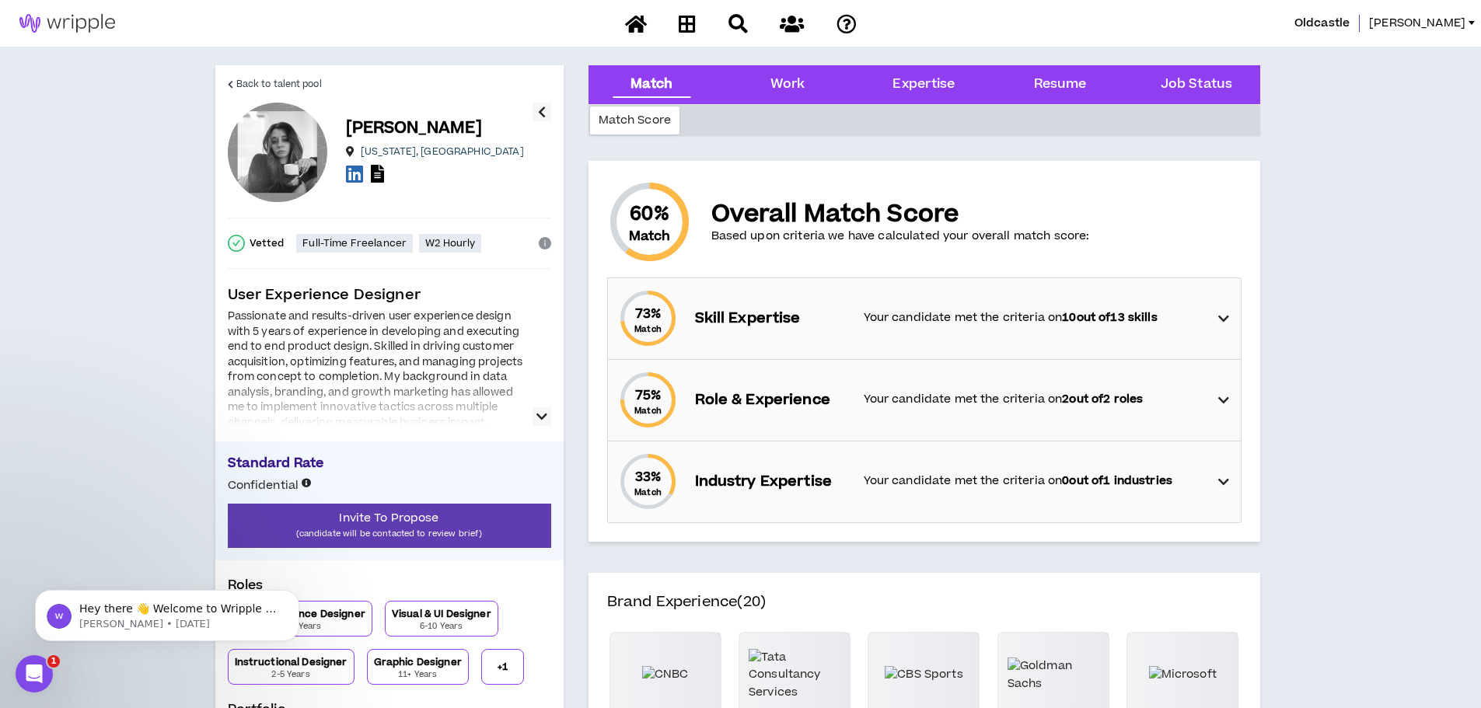
click at [542, 413] on icon "button" at bounding box center [541, 416] width 11 height 19
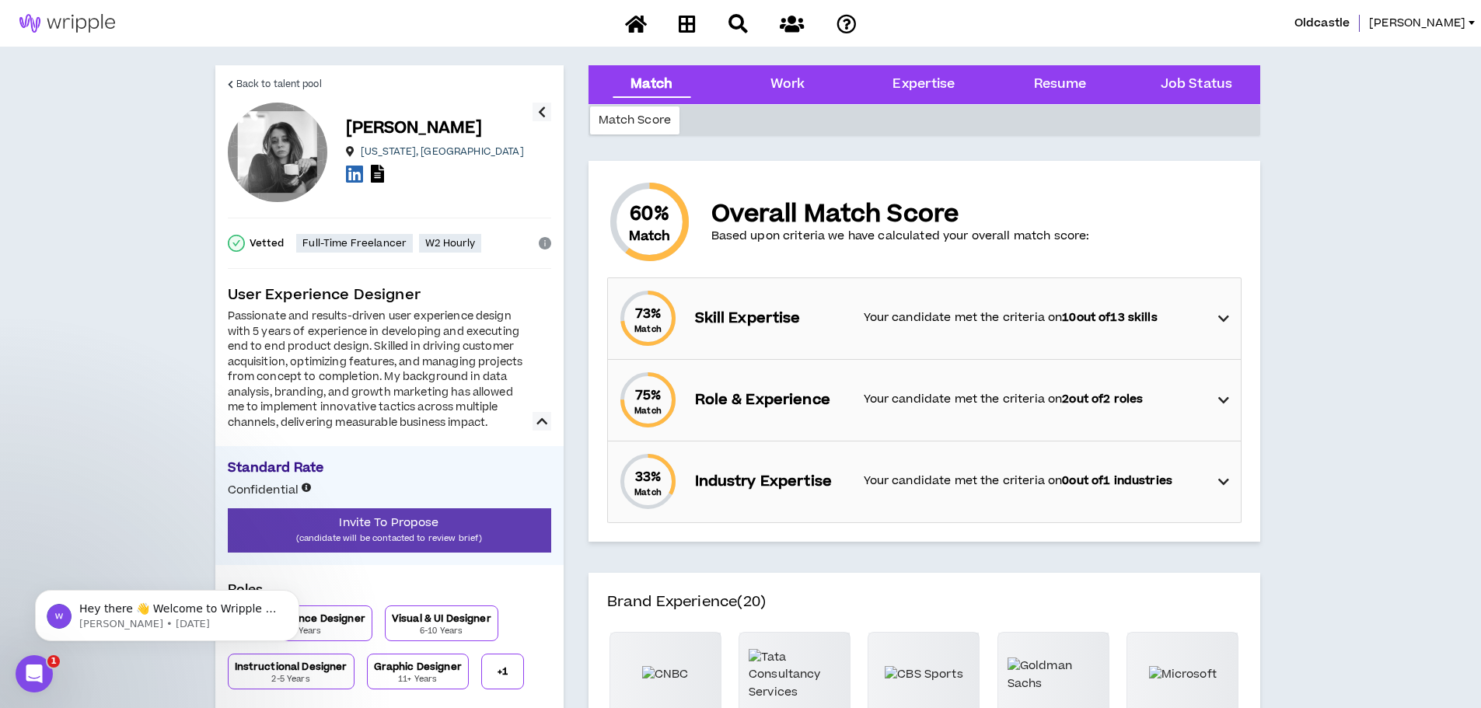
click at [1216, 317] on div "73 % Match Skill Expertise Your candidate met the criteria on 10 out of 13 skil…" at bounding box center [928, 318] width 623 height 81
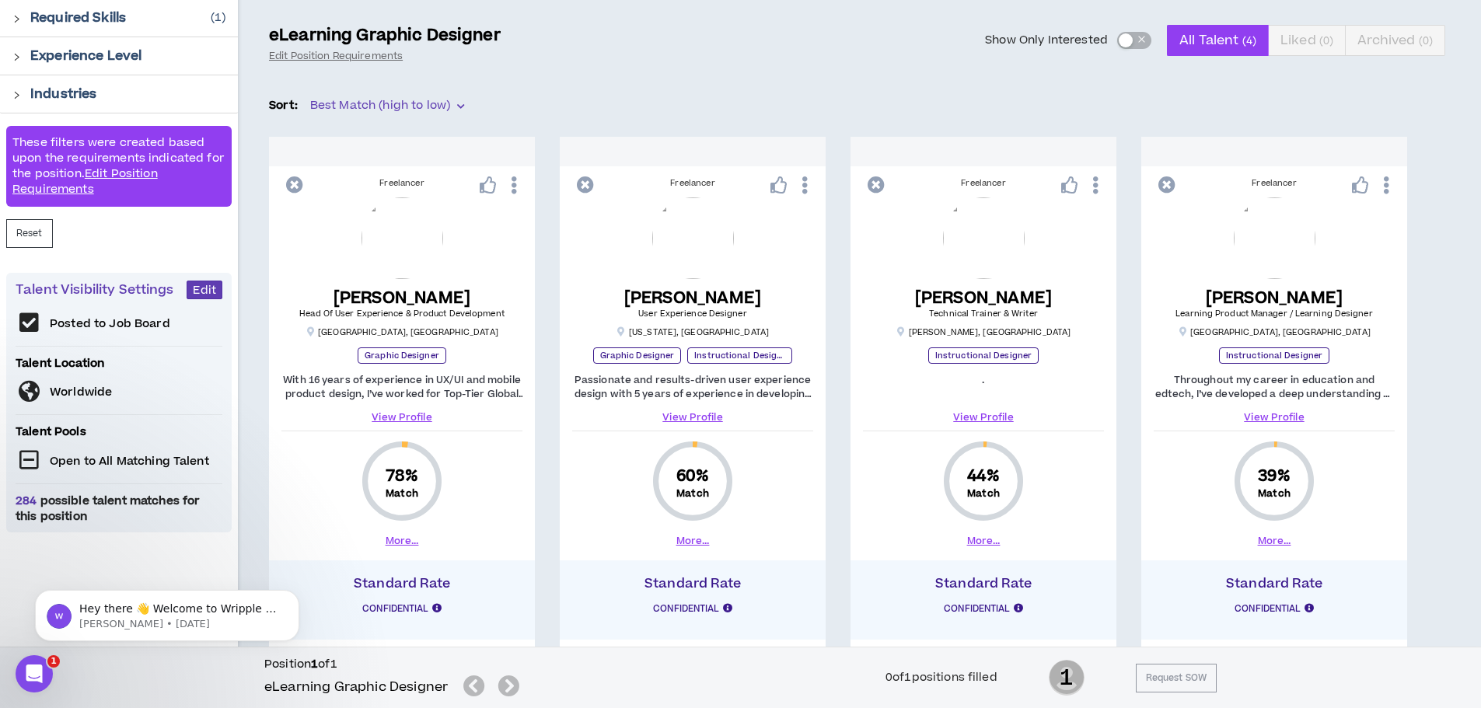
scroll to position [207, 0]
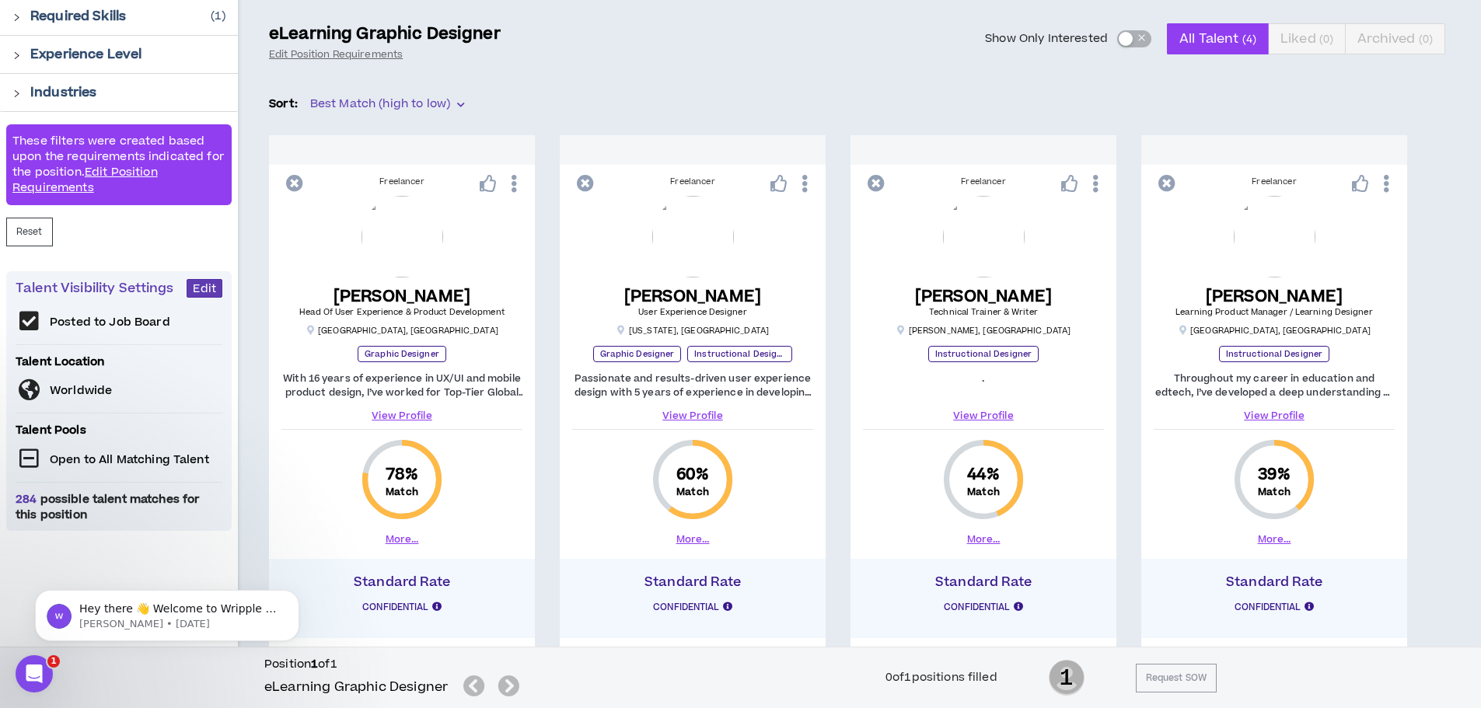
click at [989, 411] on link "View Profile" at bounding box center [983, 416] width 241 height 14
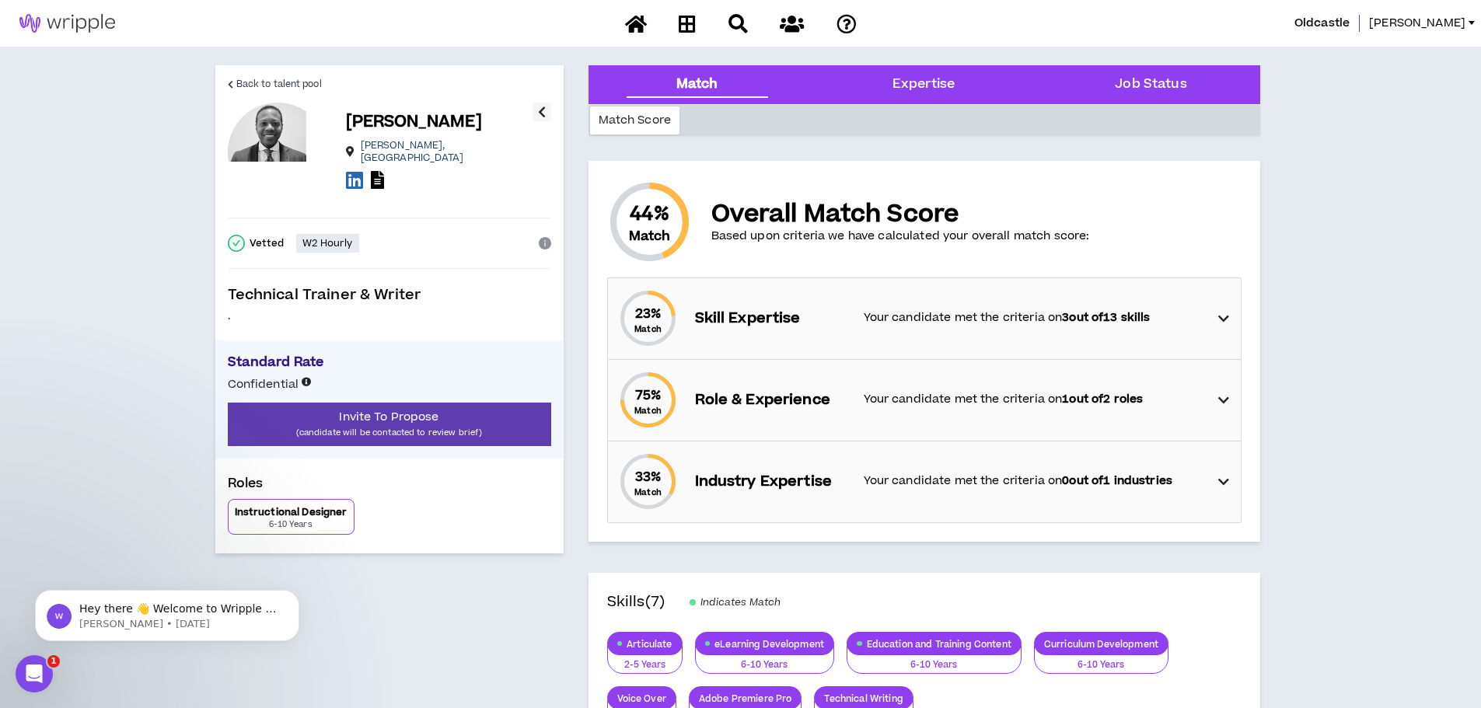
click at [872, 317] on p "Your candidate met the criteria on 3 out of 13 skills" at bounding box center [1034, 317] width 340 height 17
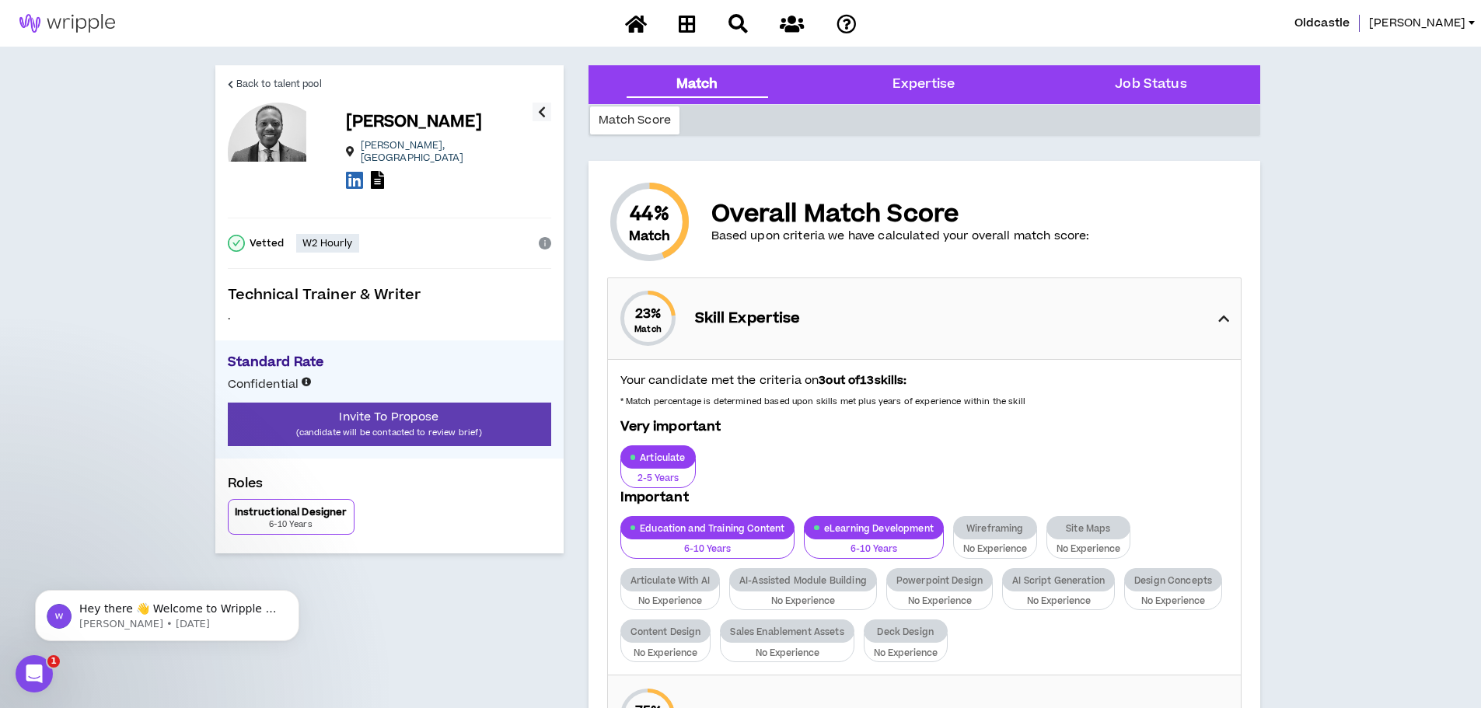
click at [872, 317] on div "23 % Match Skill Expertise" at bounding box center [928, 318] width 623 height 81
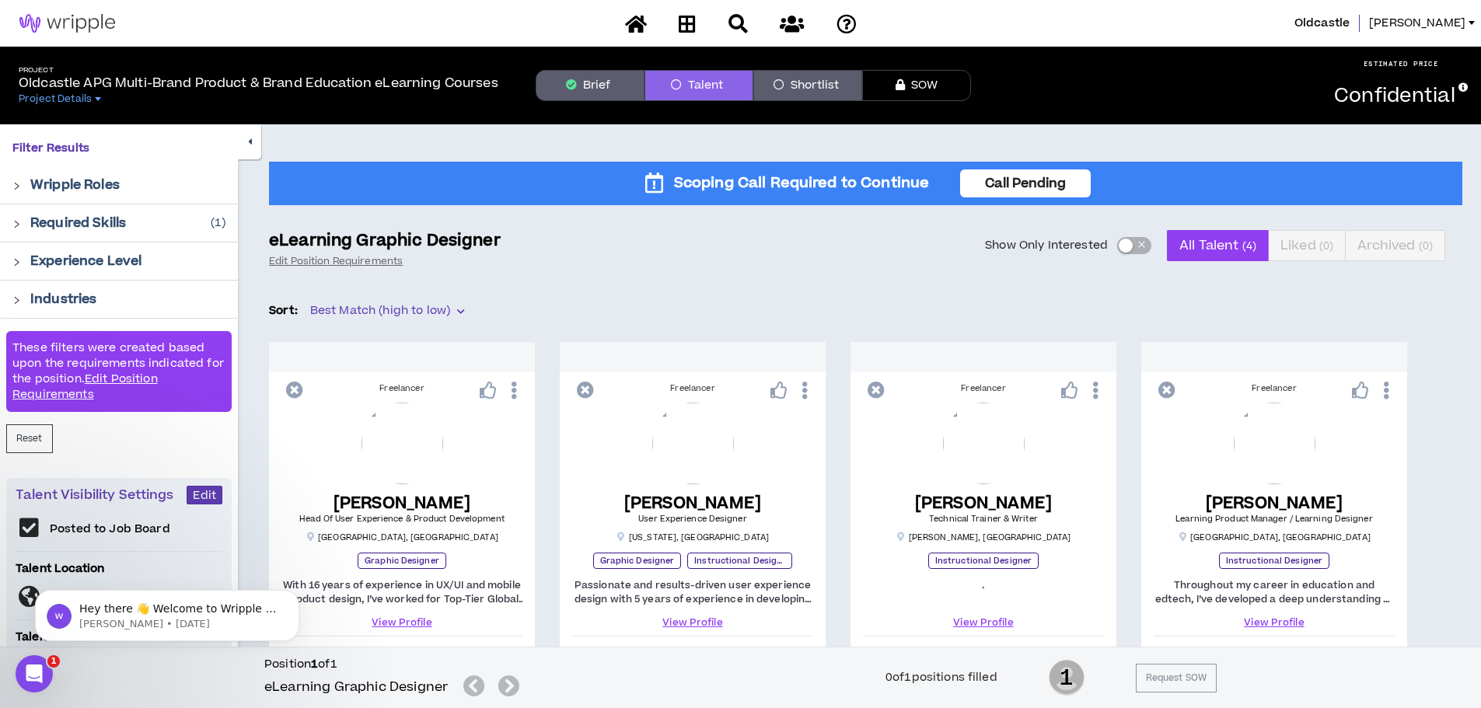
click at [105, 232] on p "Required Skills" at bounding box center [78, 223] width 96 height 19
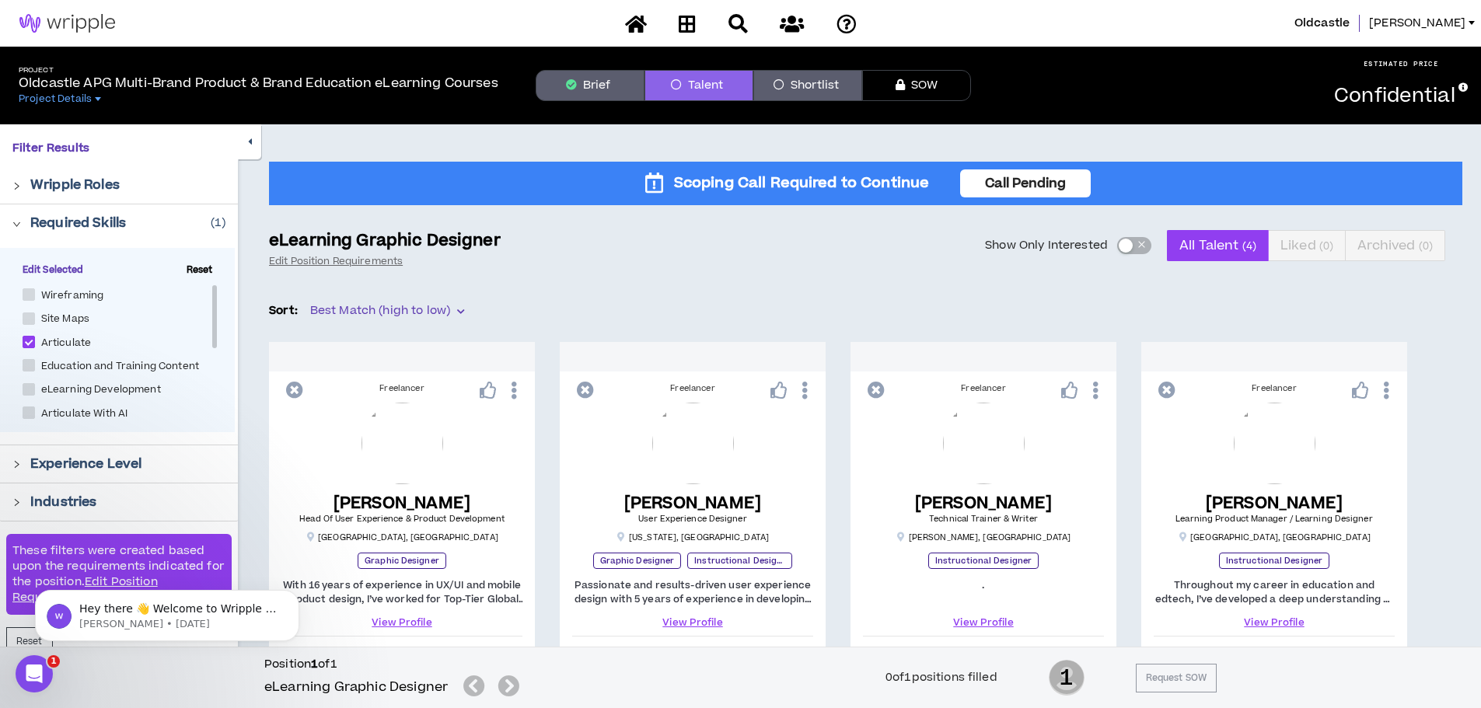
click at [191, 269] on span "Reset" at bounding box center [199, 271] width 39 height 14
checkbox input "*****"
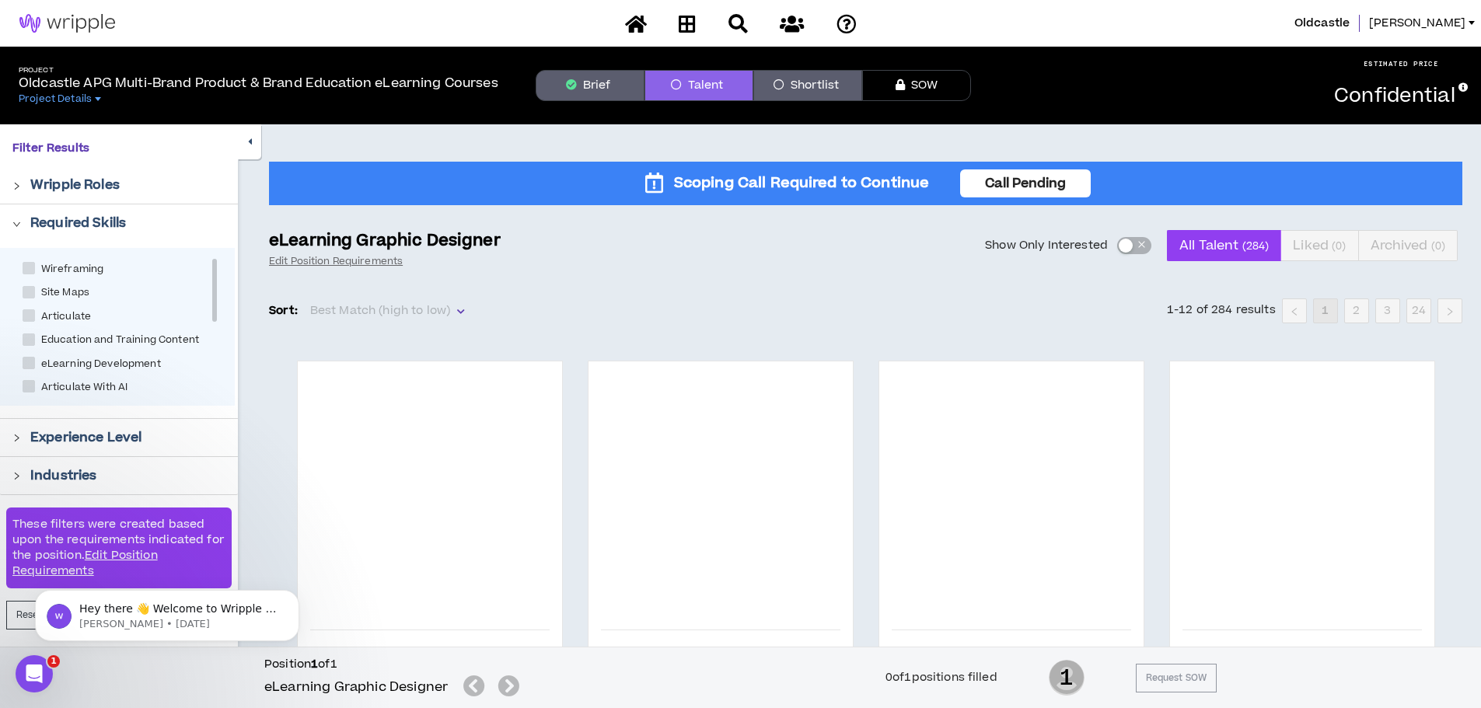
click at [19, 229] on div at bounding box center [21, 222] width 18 height 17
